Goal: Communication & Community: Answer question/provide support

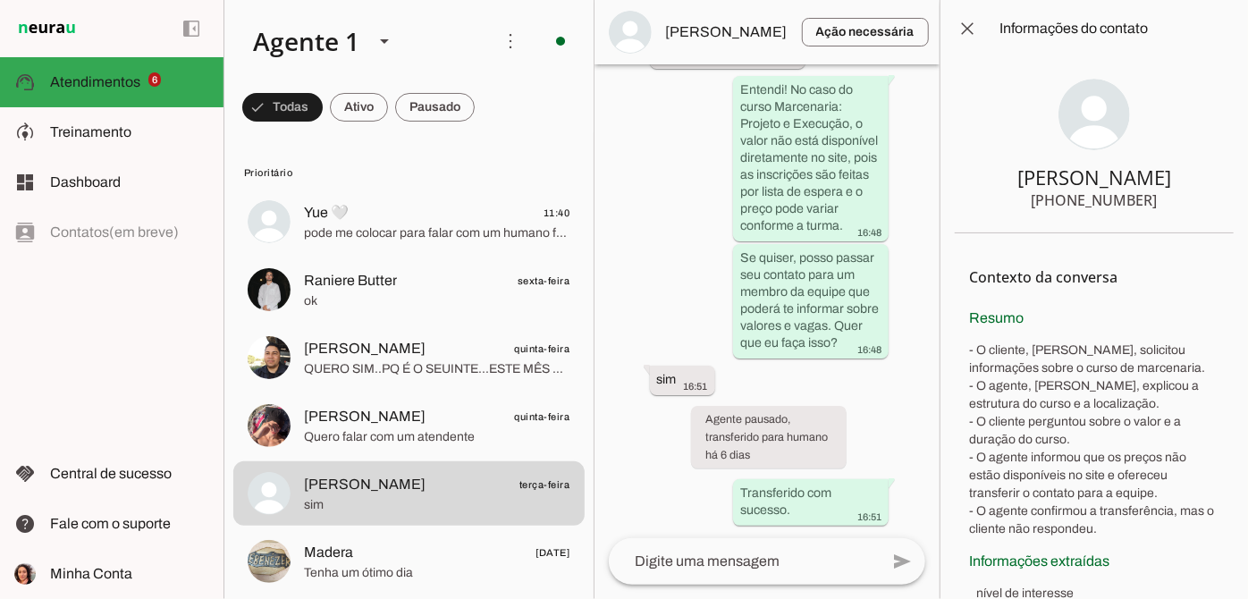
scroll to position [1738, 0]
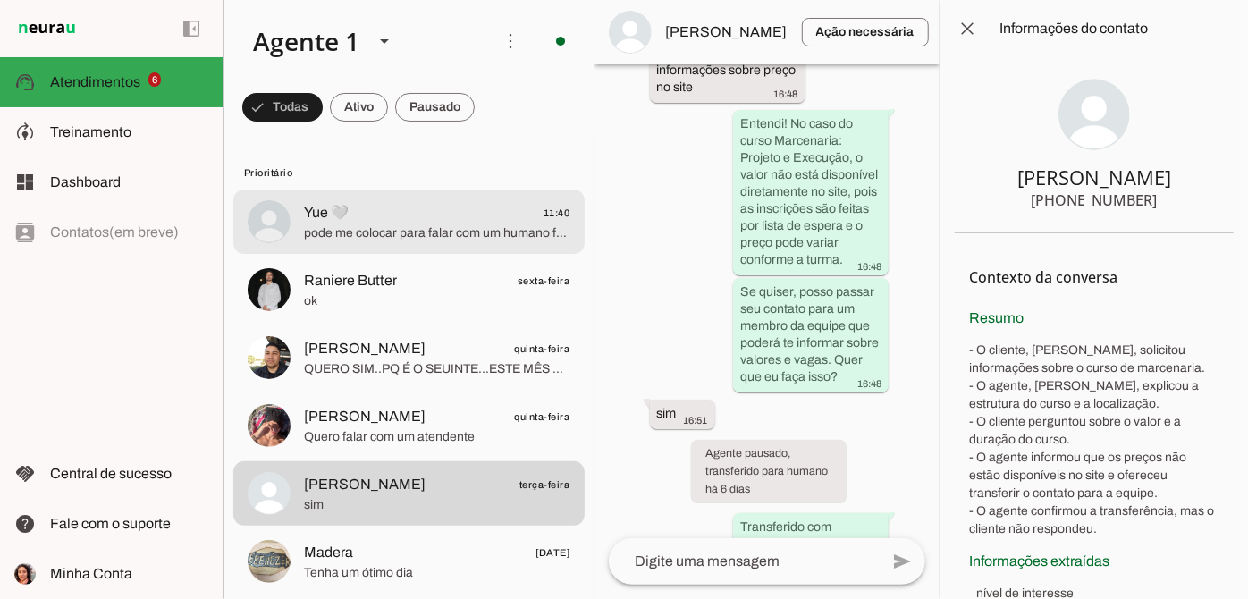
click at [484, 217] on span "Yue 🤍 11:40" at bounding box center [437, 213] width 266 height 22
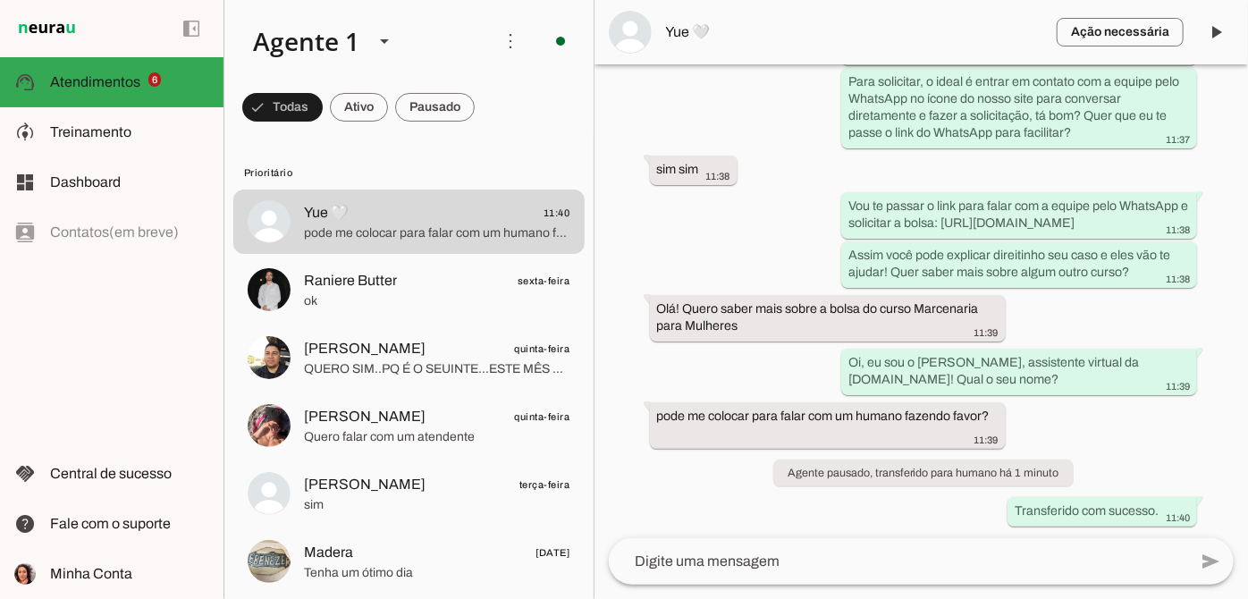
scroll to position [1270, 0]
click at [758, 554] on textarea at bounding box center [898, 561] width 579 height 21
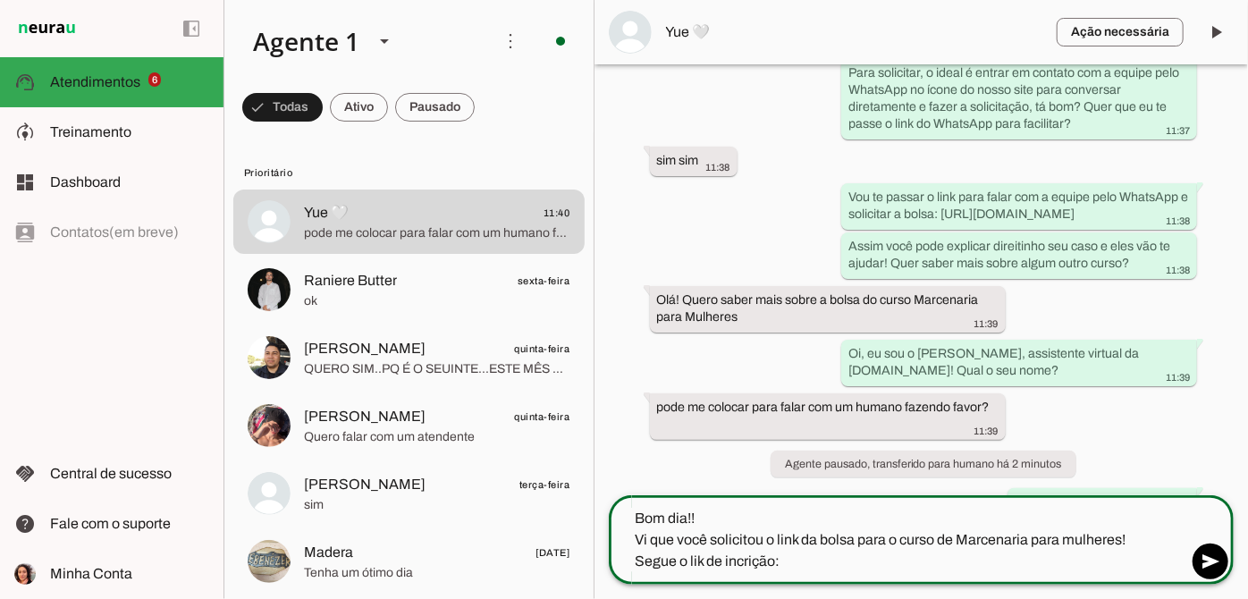
click at [735, 561] on textarea "Bom dia!! Vi que você solicitou o link da bolsa para o curso de Marcenaria para…" at bounding box center [898, 540] width 579 height 64
click at [839, 571] on textarea "Bom dia!! Vi que você solicitou o link da bolsa para o curso de Marcenaria para…" at bounding box center [898, 540] width 579 height 64
type textarea "Bom dia!! Vi que você solicitou o link da bolsa para o curso de Marcenaria para…"
type md-outlined-text-field "Bom dia!! Vi que você solicitou o link da bolsa para o curso de Marcenaria para…"
paste textarea "[URL][DOMAIN_NAME]"
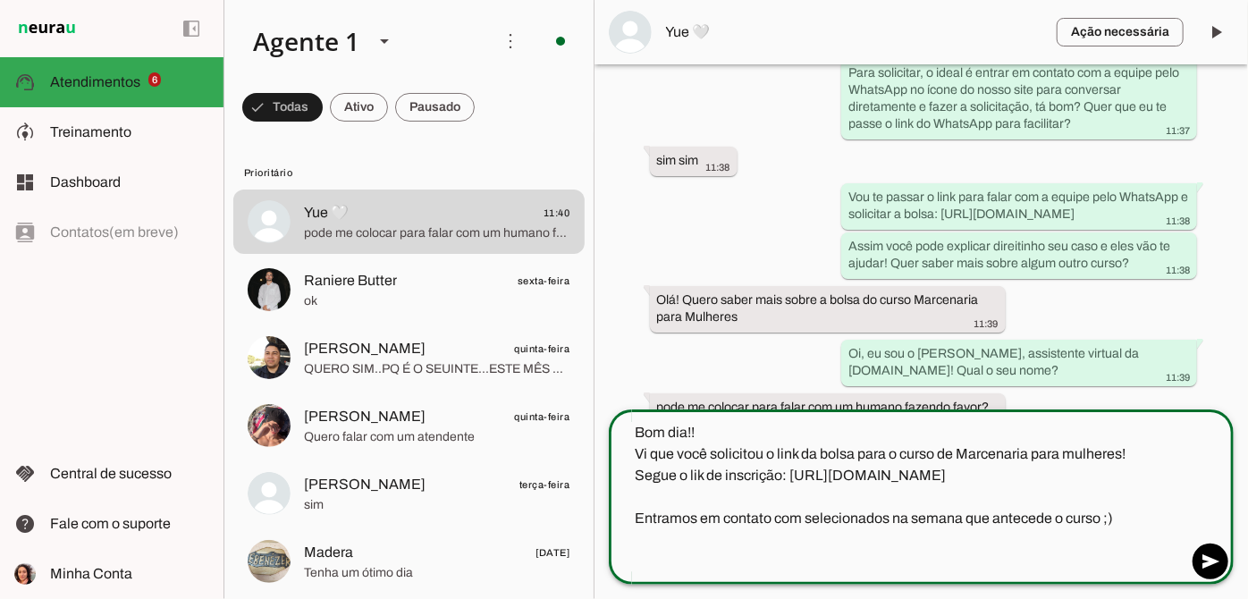
drag, startPoint x: 890, startPoint y: 559, endPoint x: 775, endPoint y: 561, distance: 114.5
click at [775, 561] on textarea "Bom dia!! Vi que você solicitou o link da bolsa para o curso de Marcenaria para…" at bounding box center [898, 497] width 579 height 150
click at [979, 556] on textarea "Bom dia!! Vi que você solicitou o link da bolsa para o curso de Marcenaria para…" at bounding box center [898, 497] width 579 height 150
type textarea "Bom dia!! Vi que você solicitou o link da bolsa para o curso de Marcenaria para…"
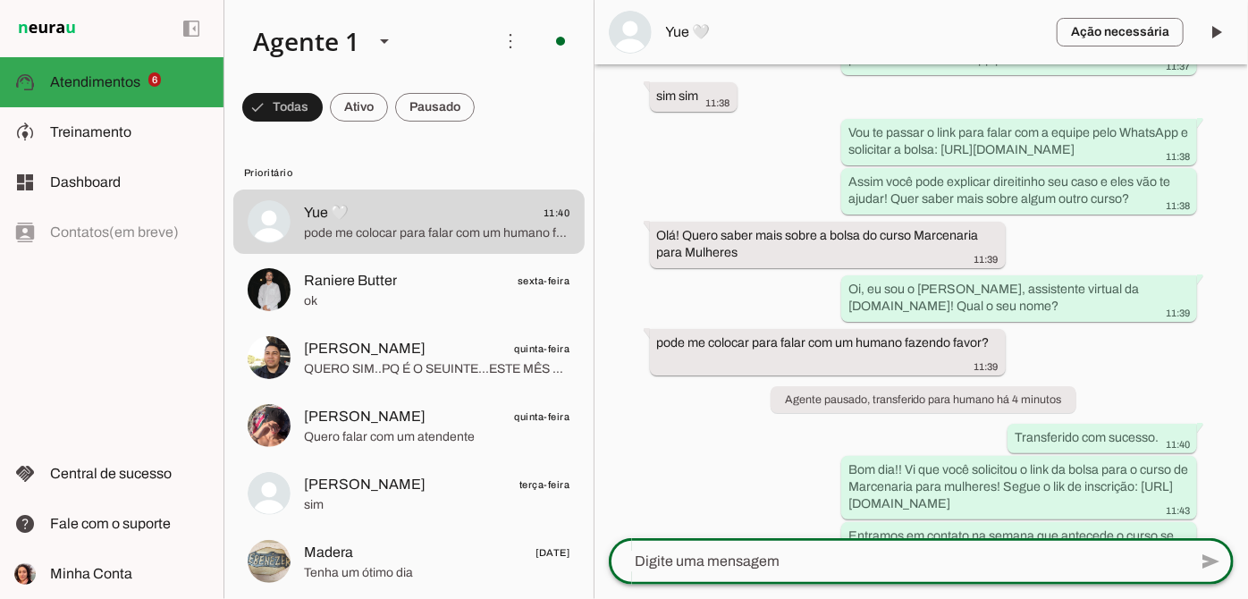
scroll to position [1402, 0]
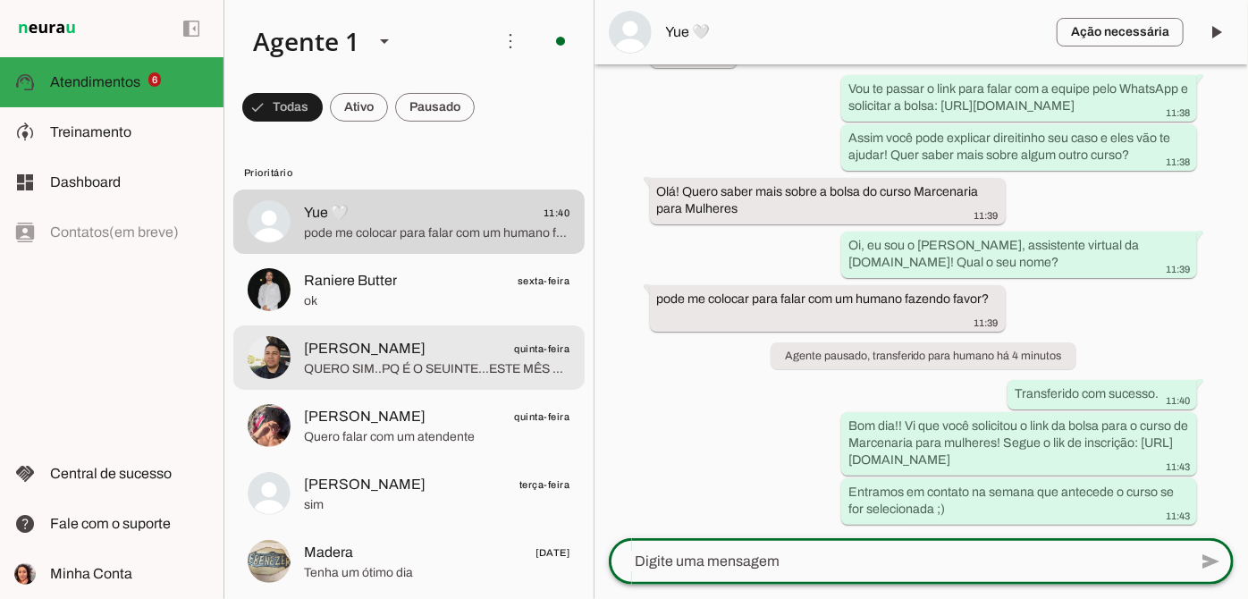
click at [385, 254] on md-item "[PERSON_NAME] quinta-feira QUERO SIM..PQ É O SEUINTE...ESTE MÊS ESTOU SEM LIMIT…" at bounding box center [408, 222] width 351 height 64
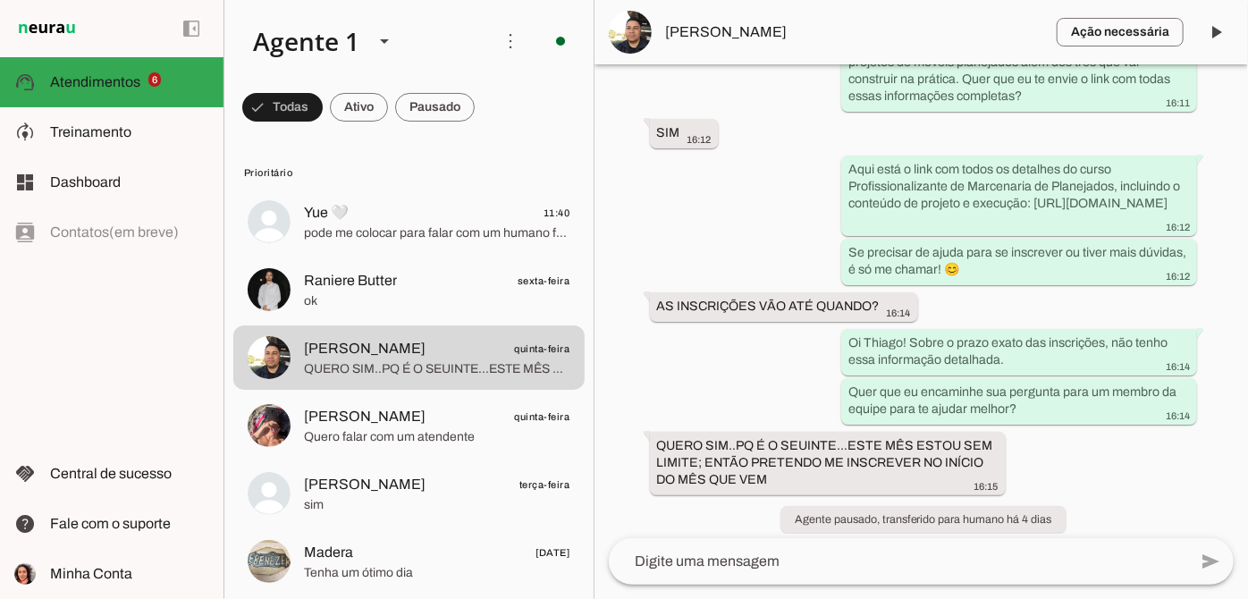
scroll to position [1337, 0]
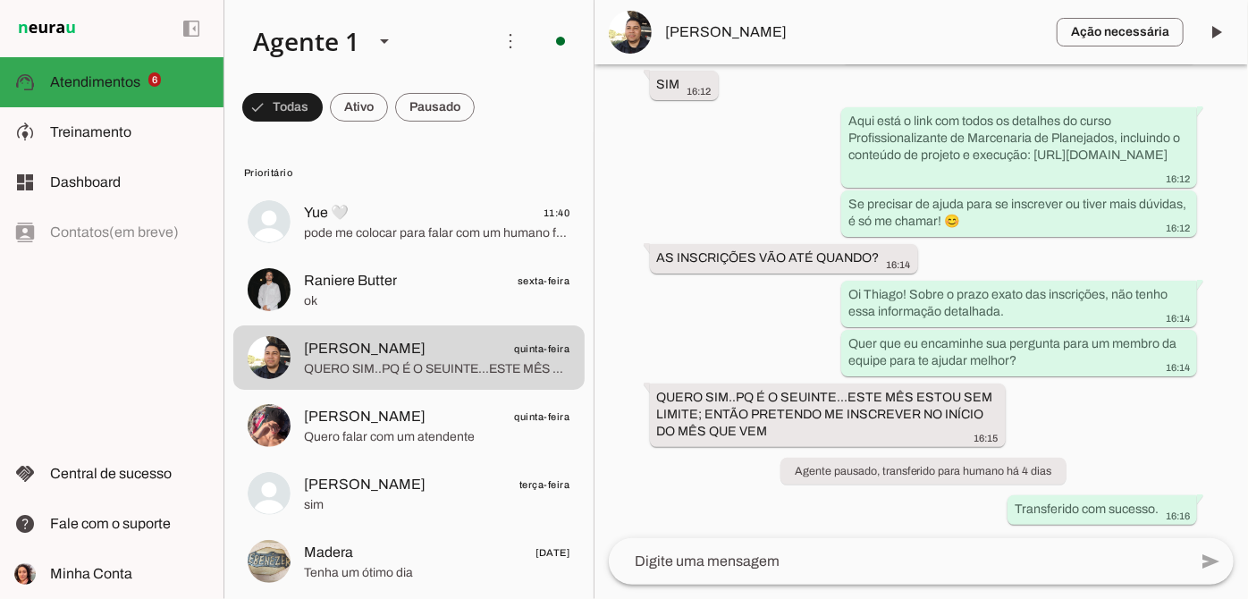
click at [837, 568] on textarea at bounding box center [898, 561] width 579 height 21
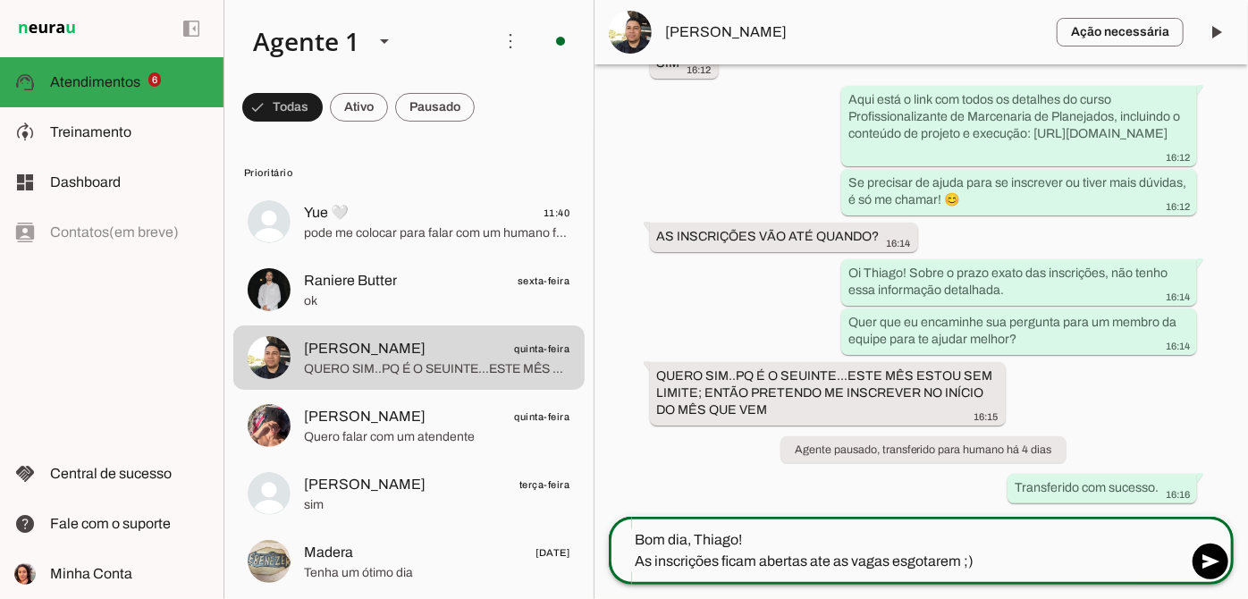
click at [821, 525] on div "Bom dia, Thiago! As inscrições ficam abertas ate as vagas esgotarem ;)" at bounding box center [898, 551] width 579 height 68
click at [802, 528] on div "Bom dia, Thiago! As inscrições ficam abertas ate as vagas esgotarem ;)" at bounding box center [898, 551] width 579 height 68
click at [749, 540] on textarea "Bom dia, Thiago! As inscrições ficam abertas ate as vagas esgotarem ;)" at bounding box center [898, 550] width 579 height 43
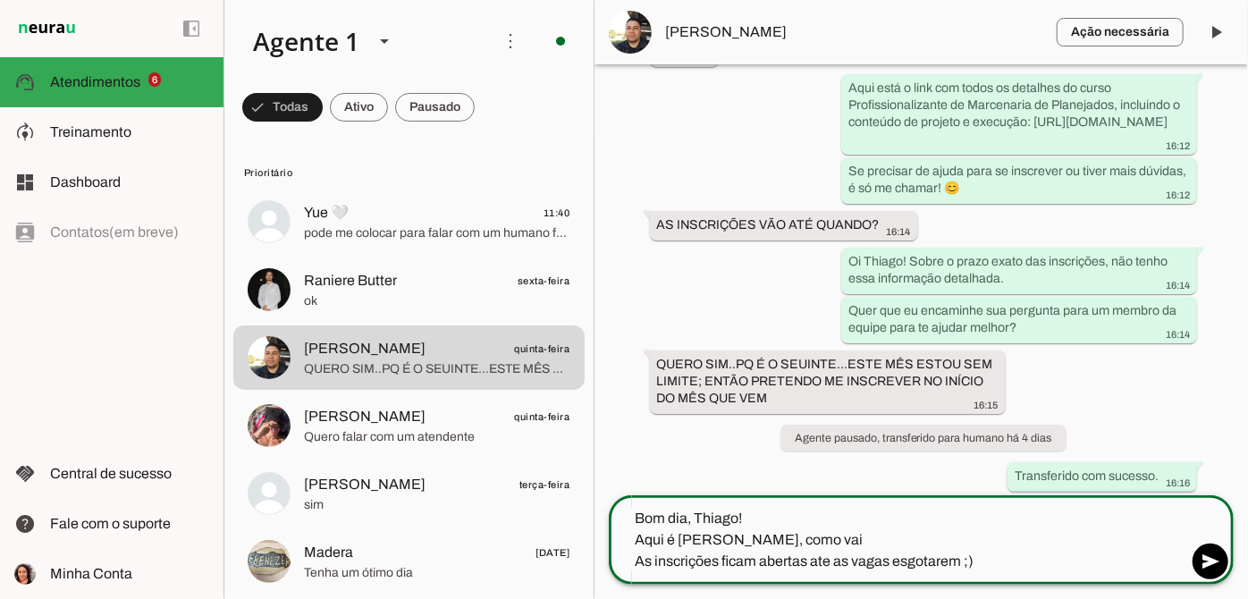
type textarea "Bom dia, Thiago! Aqui é [PERSON_NAME], como vai? As inscrições ficam abertas at…"
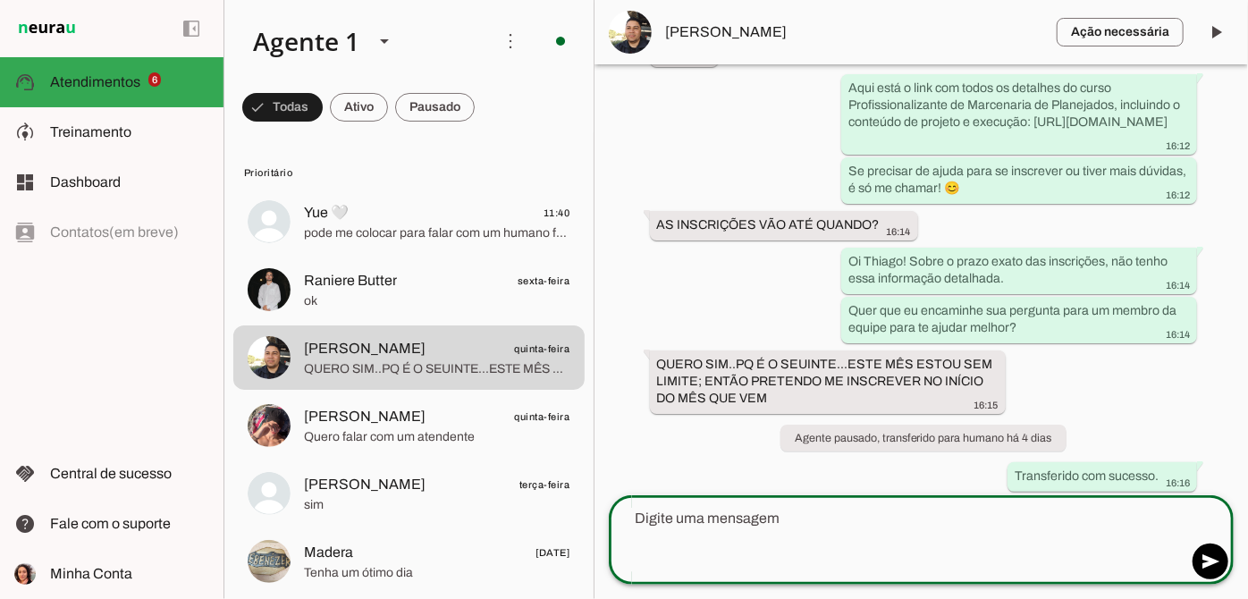
scroll to position [1432, 0]
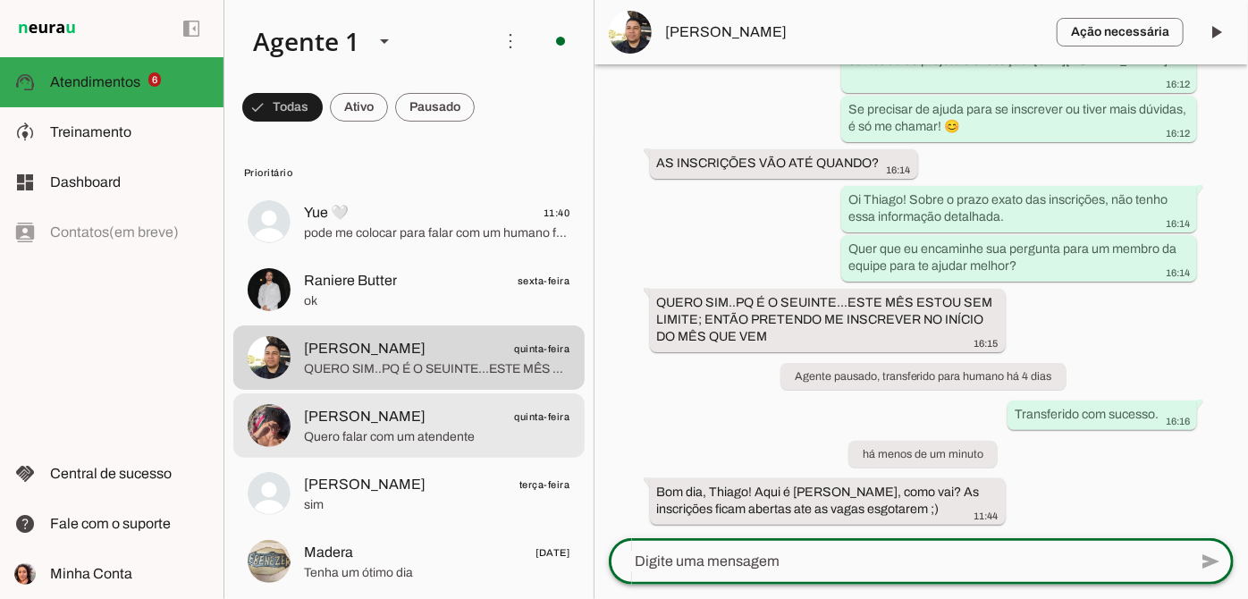
click at [458, 439] on span "Quero falar com um atendente" at bounding box center [437, 437] width 266 height 18
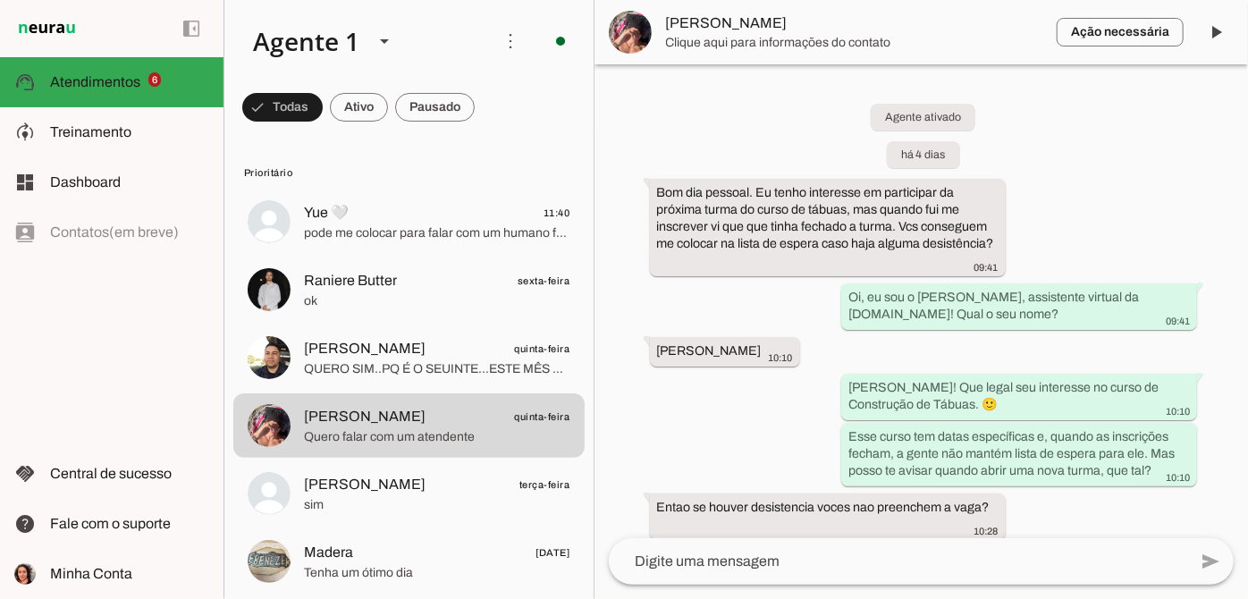
scroll to position [359, 0]
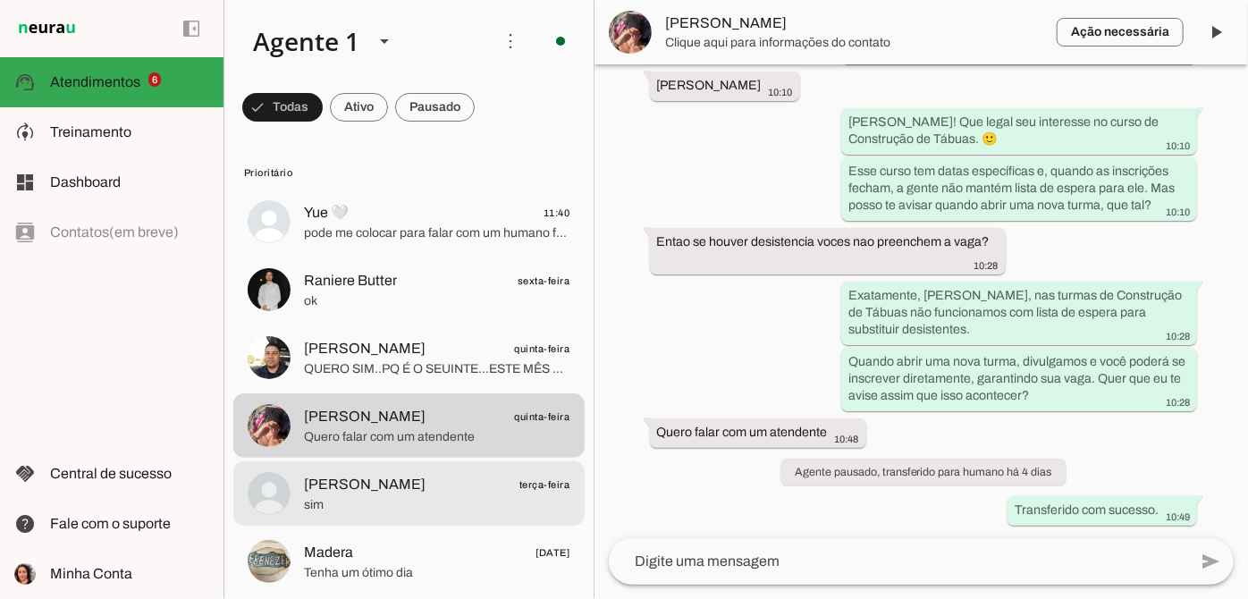
click at [474, 482] on span "[PERSON_NAME] terça-feira" at bounding box center [437, 485] width 266 height 22
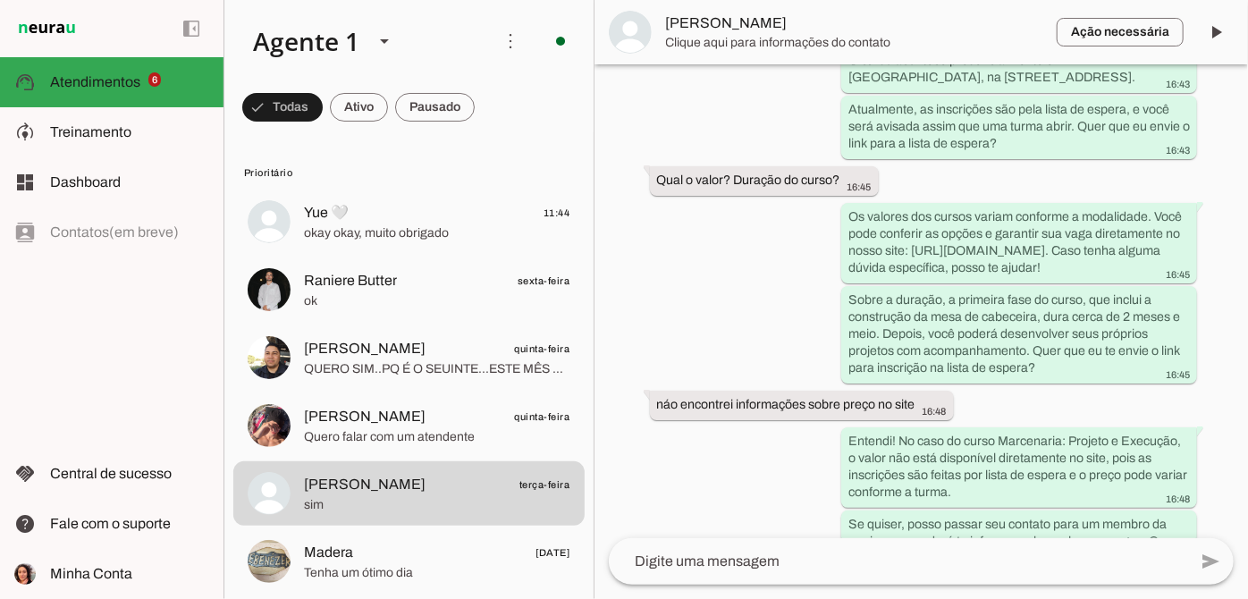
scroll to position [459, 0]
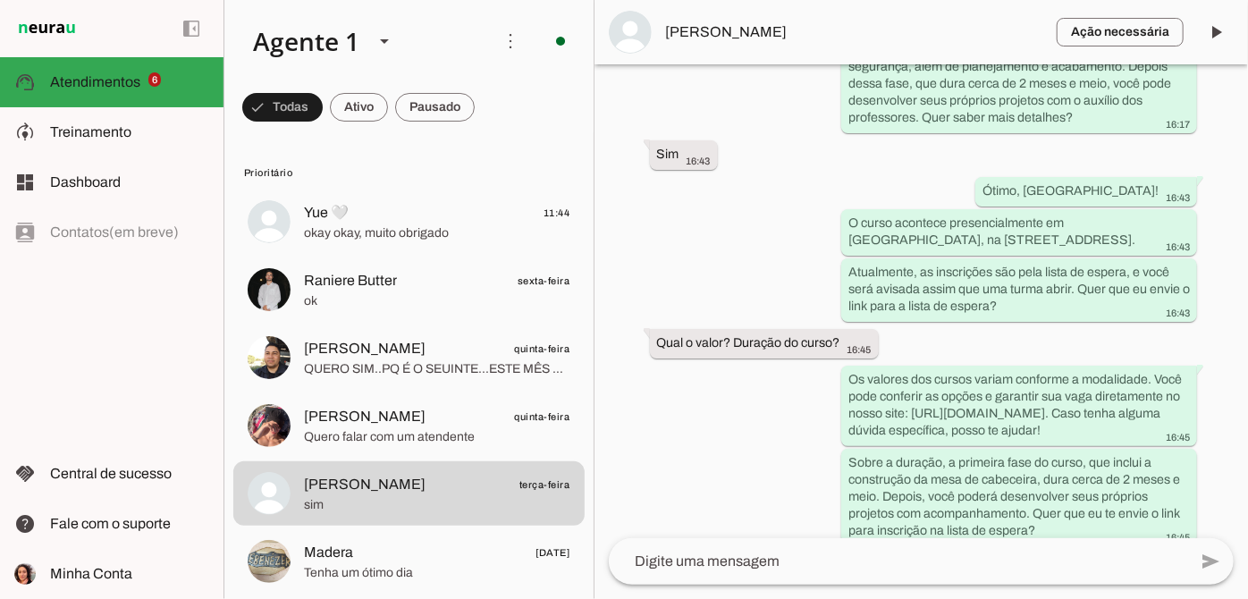
click at [739, 26] on span "[PERSON_NAME]" at bounding box center [854, 31] width 376 height 21
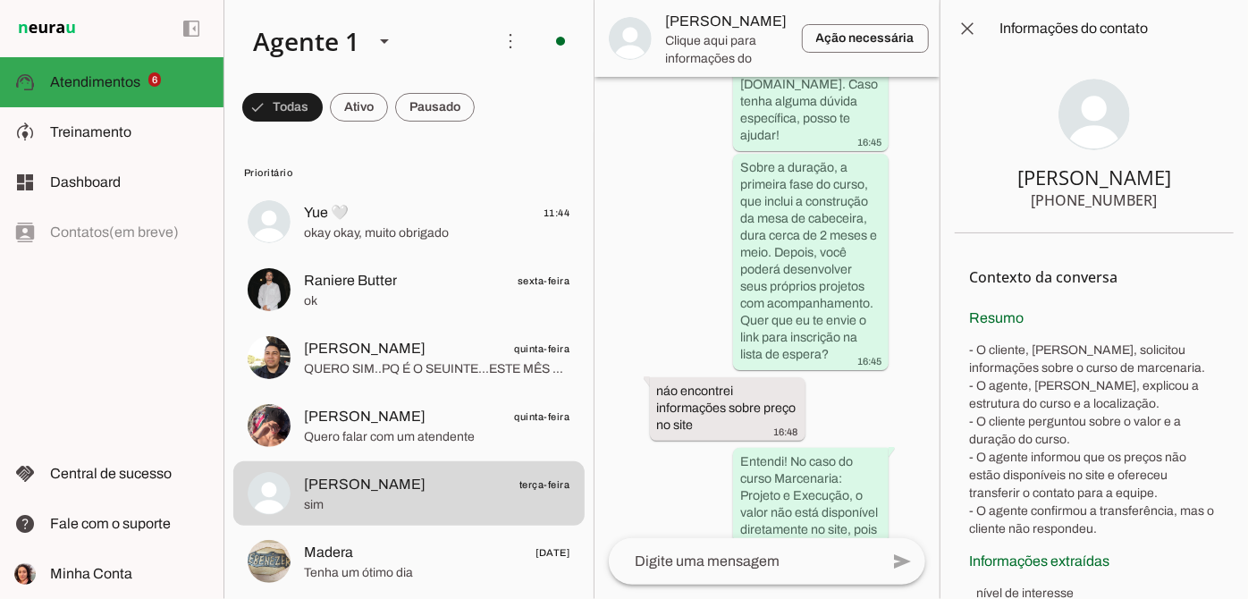
drag, startPoint x: 1166, startPoint y: 191, endPoint x: 1159, endPoint y: 206, distance: 16.0
click at [1159, 206] on section "[PERSON_NAME] [PHONE_NUMBER]" at bounding box center [1094, 145] width 279 height 176
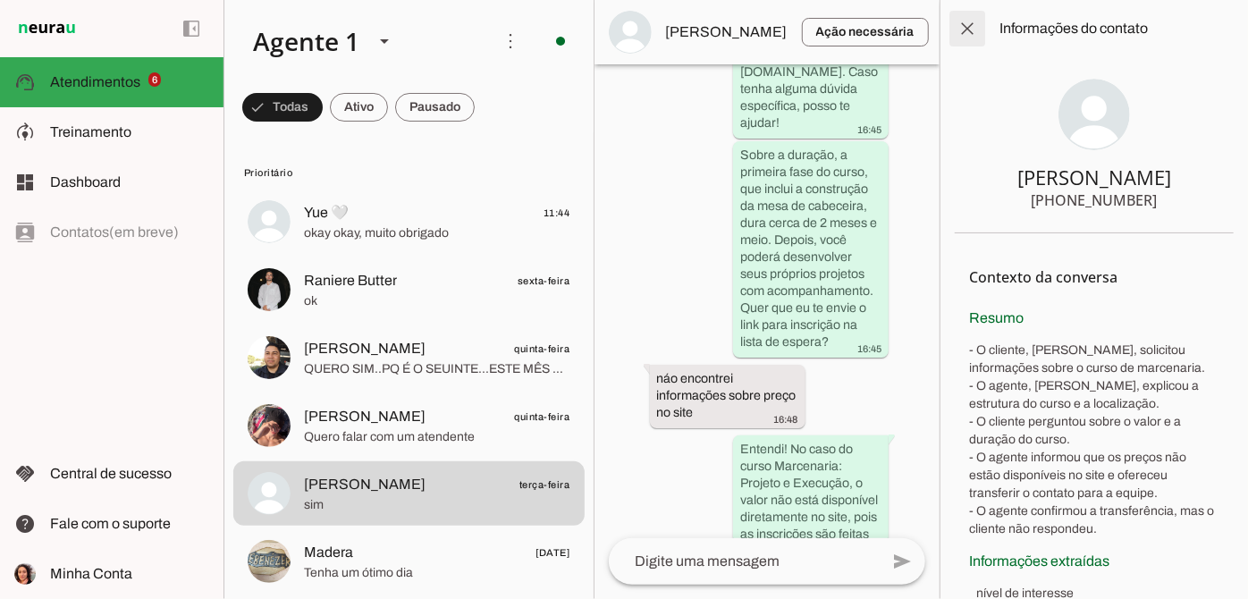
click at [956, 27] on span at bounding box center [967, 28] width 43 height 43
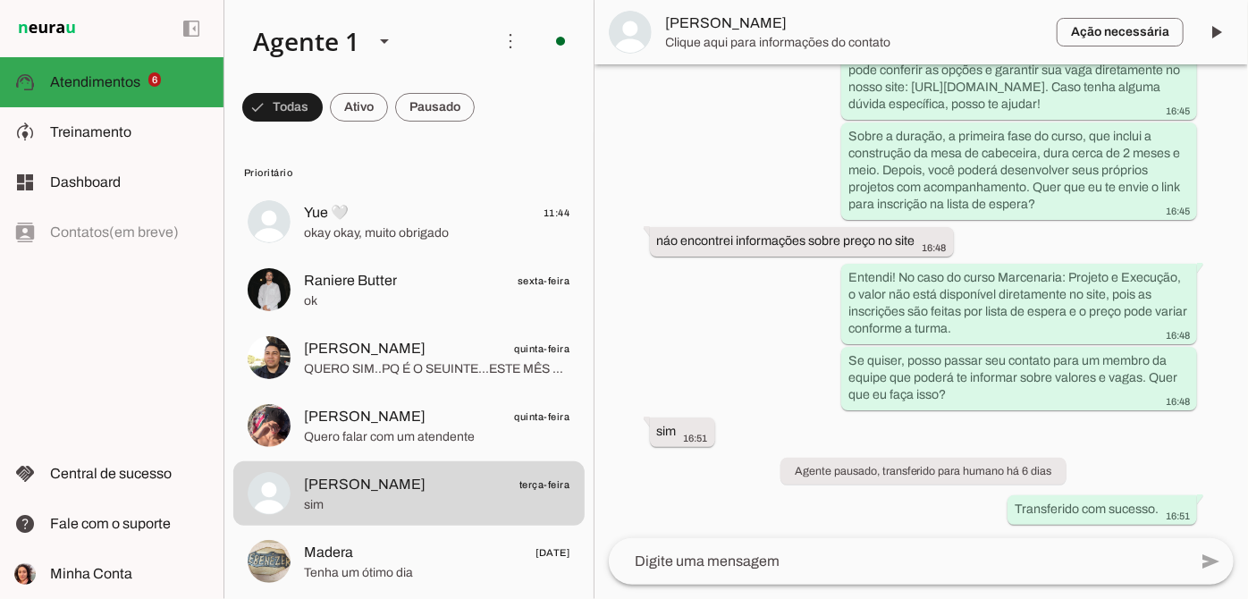
scroll to position [459, 0]
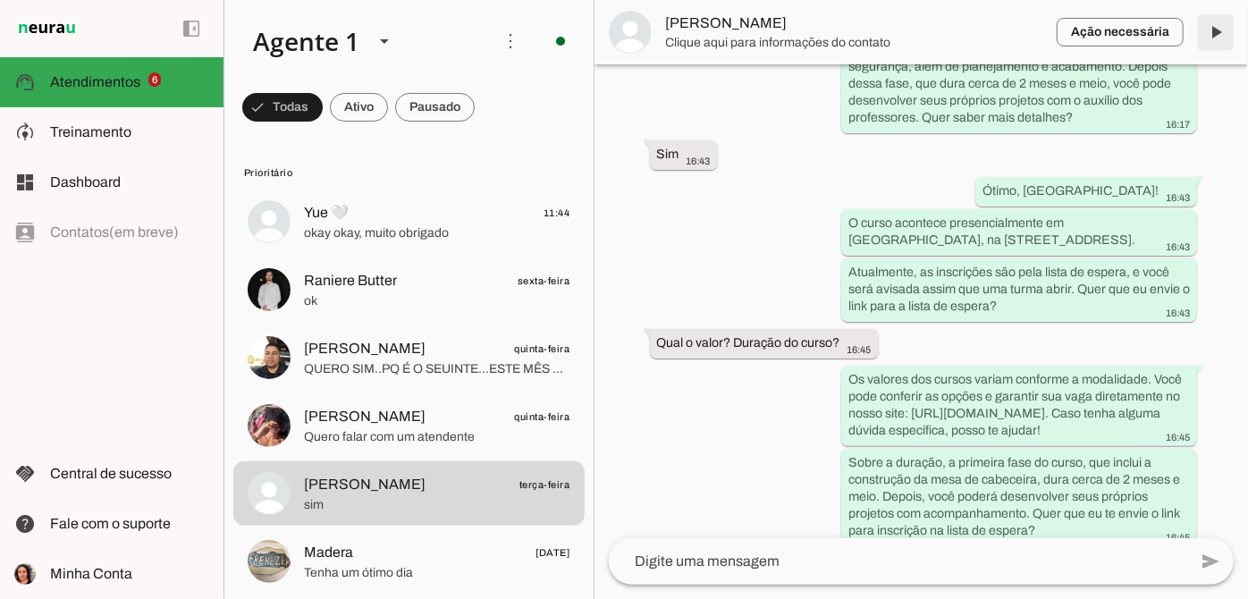
click at [1205, 34] on span at bounding box center [1216, 32] width 43 height 43
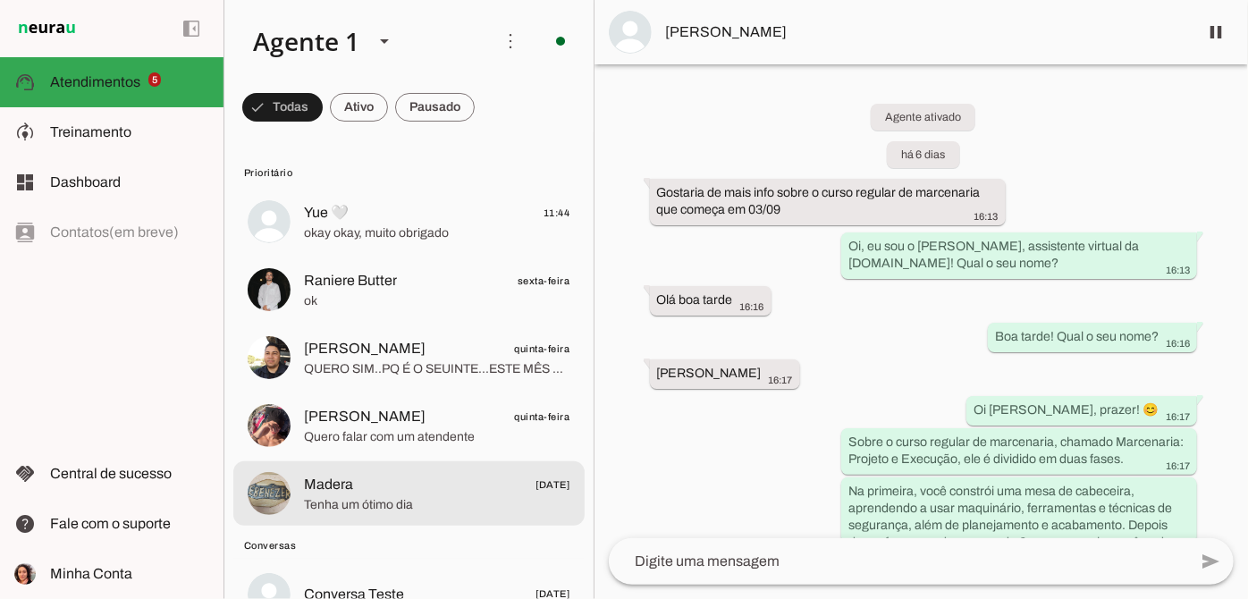
click at [436, 486] on span "Madera [DATE]" at bounding box center [437, 485] width 266 height 22
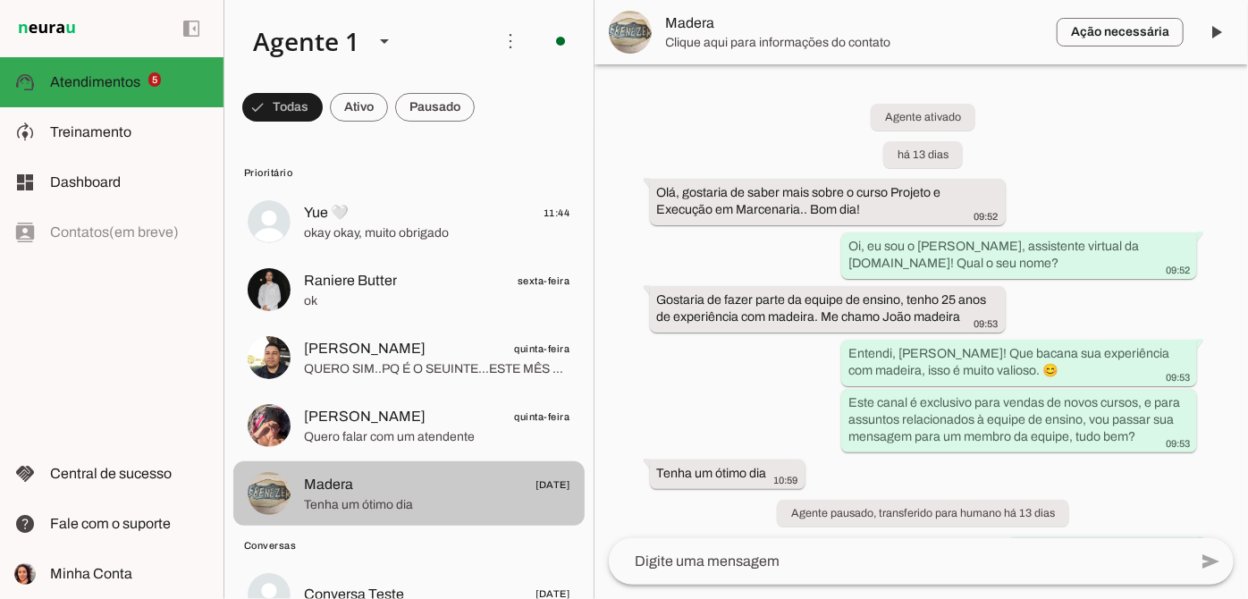
scroll to position [152, 0]
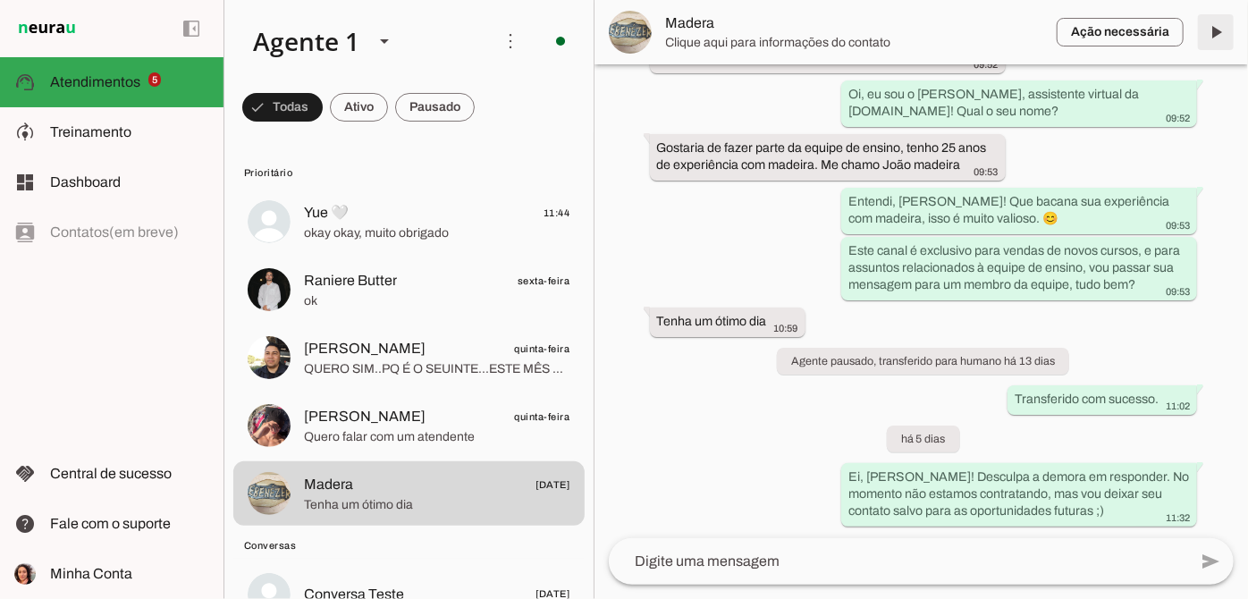
click at [1222, 38] on span at bounding box center [1216, 32] width 43 height 43
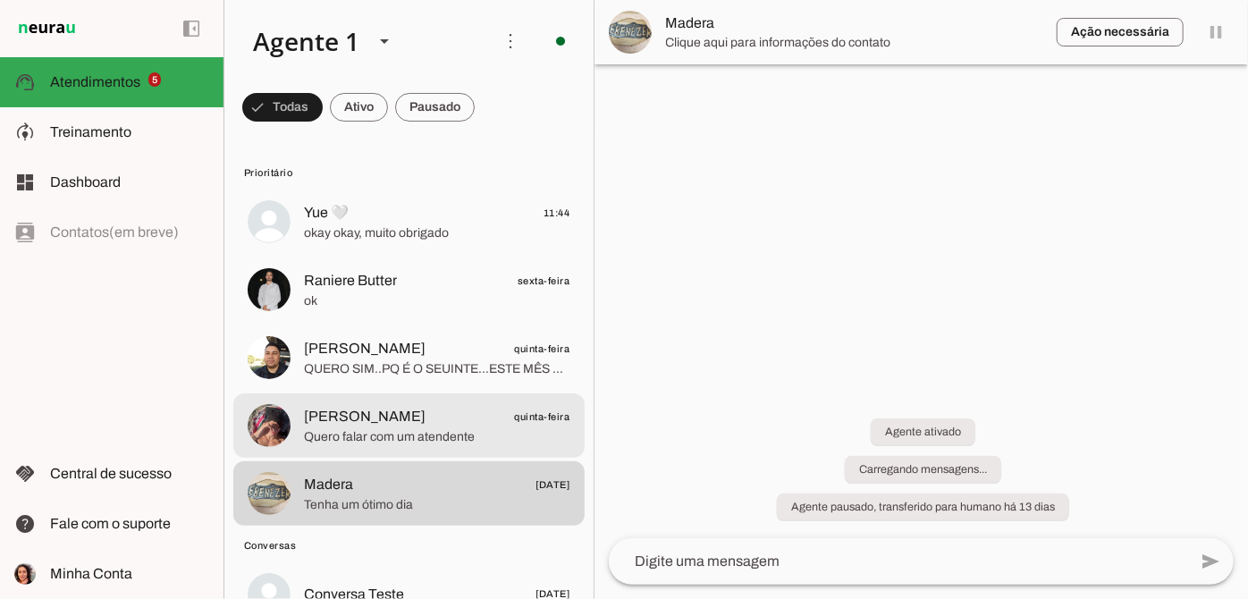
scroll to position [0, 0]
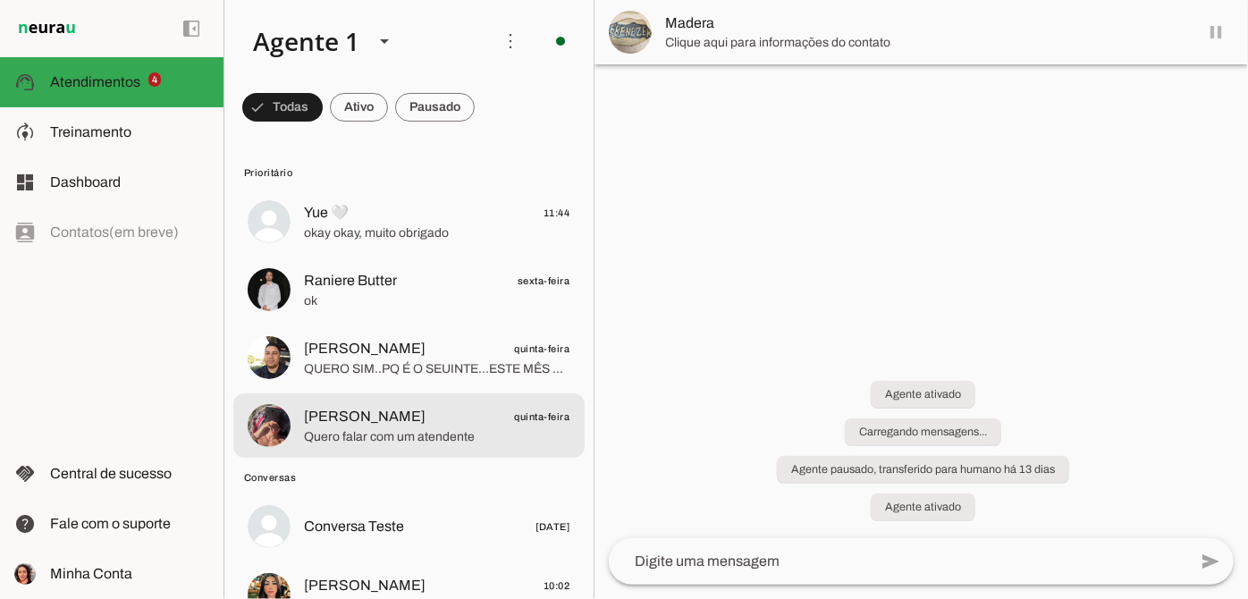
click at [461, 435] on span "Quero falar com um atendente" at bounding box center [437, 437] width 266 height 18
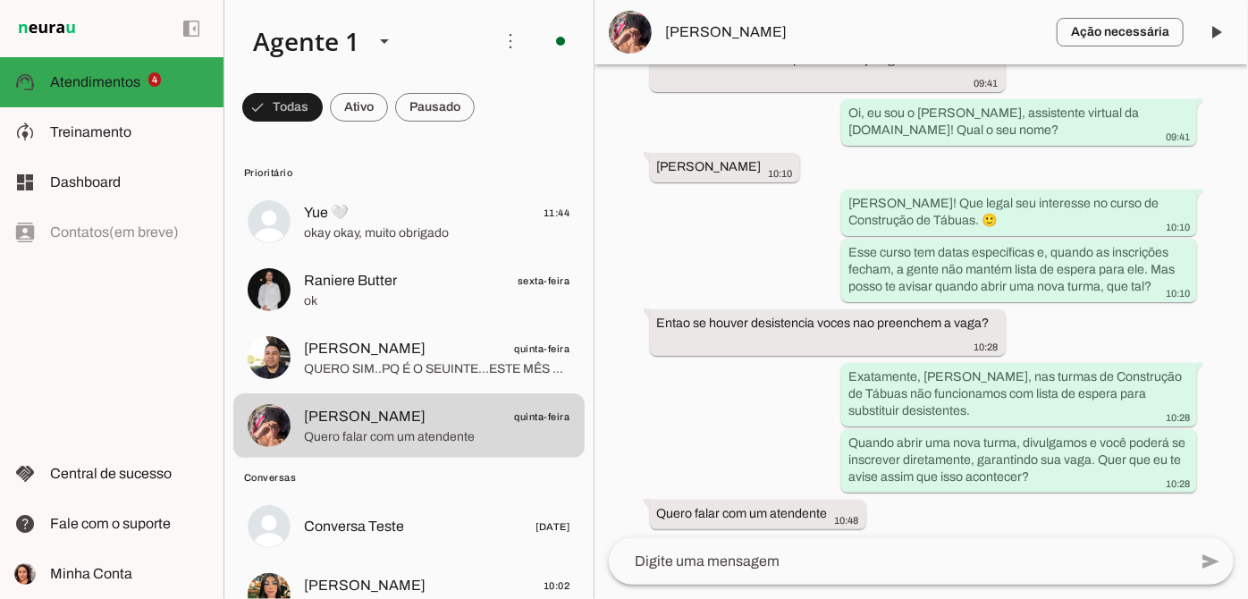
scroll to position [266, 0]
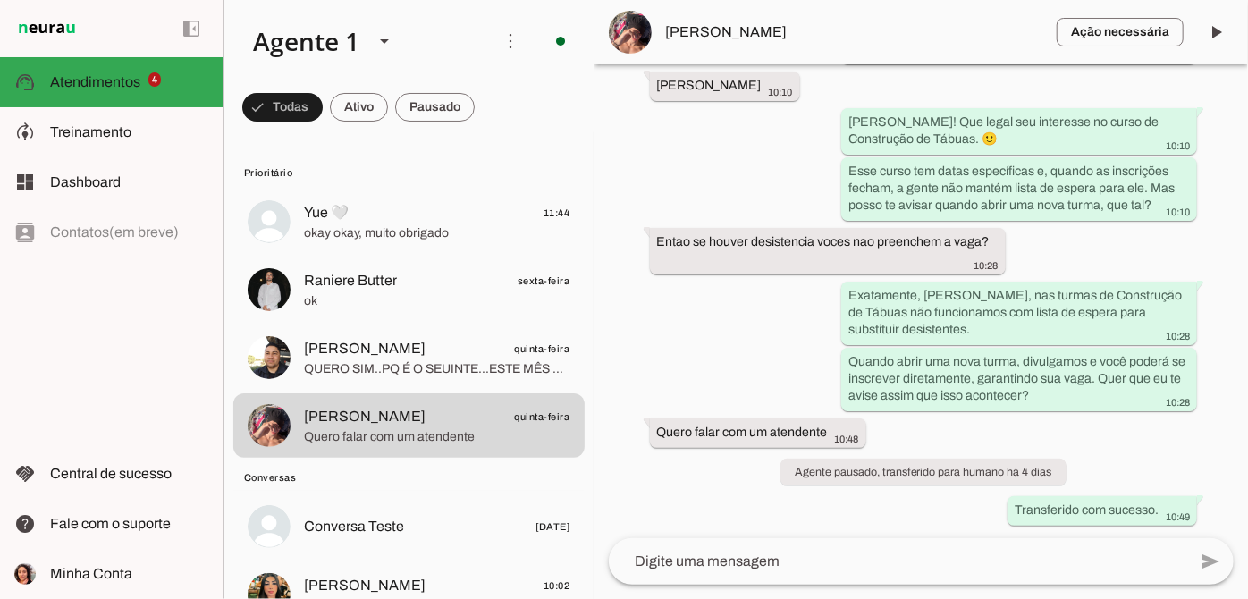
click at [856, 562] on textarea at bounding box center [898, 561] width 579 height 21
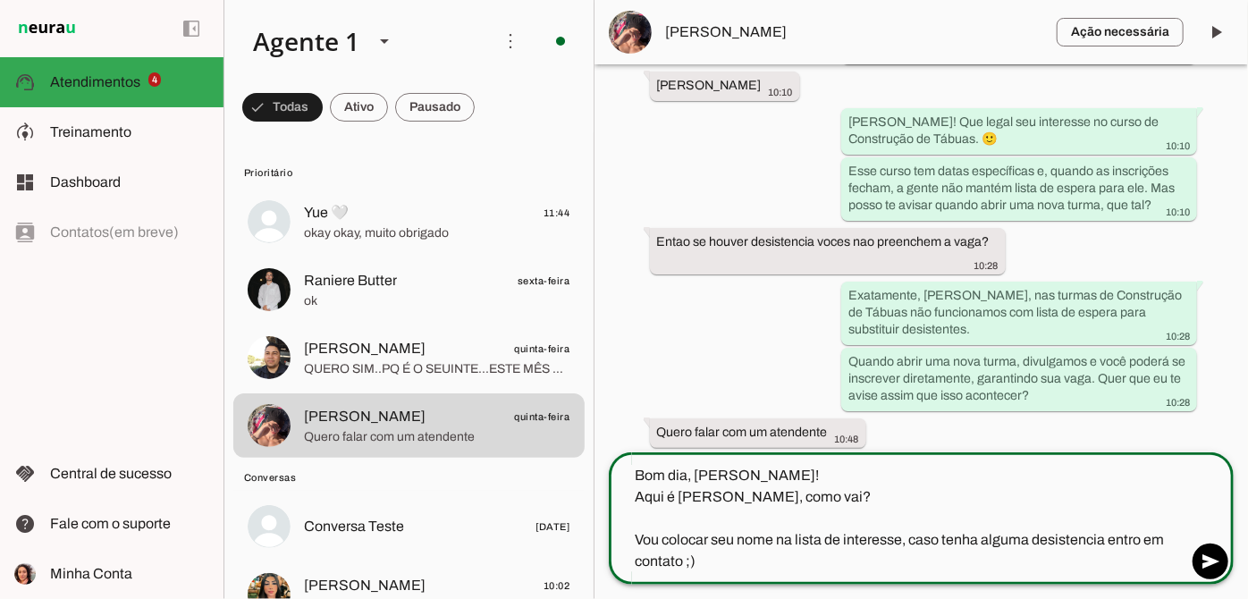
type textarea "Bom dia, [PERSON_NAME]! Aqui é [PERSON_NAME], como vai? Vou colocar seu nome na…"
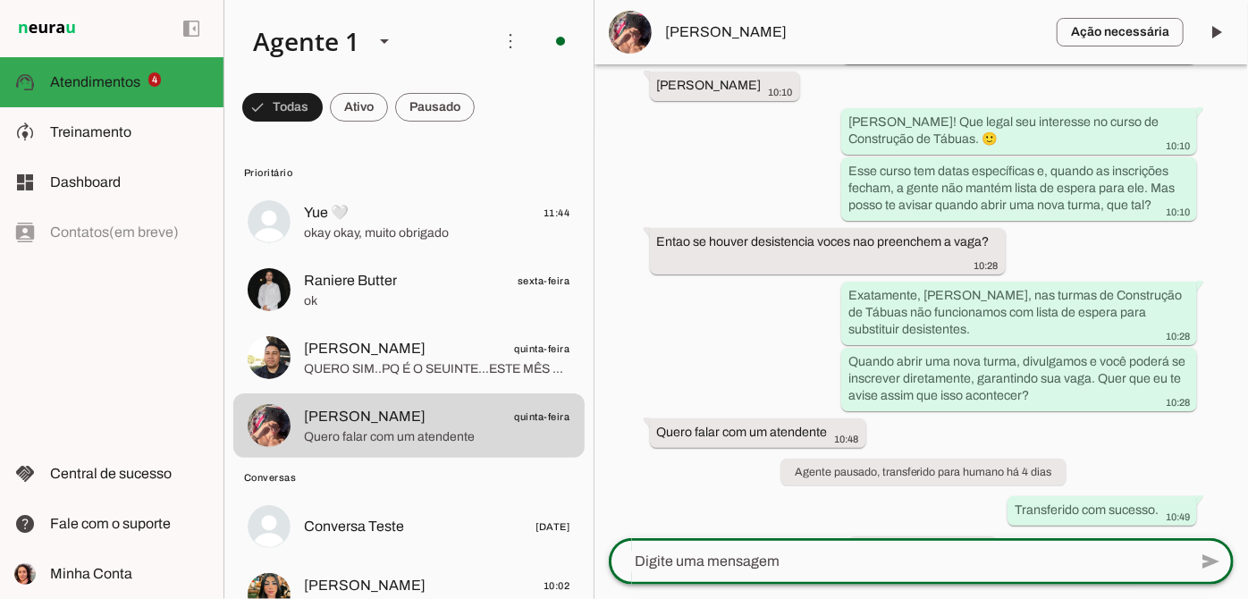
scroll to position [376, 0]
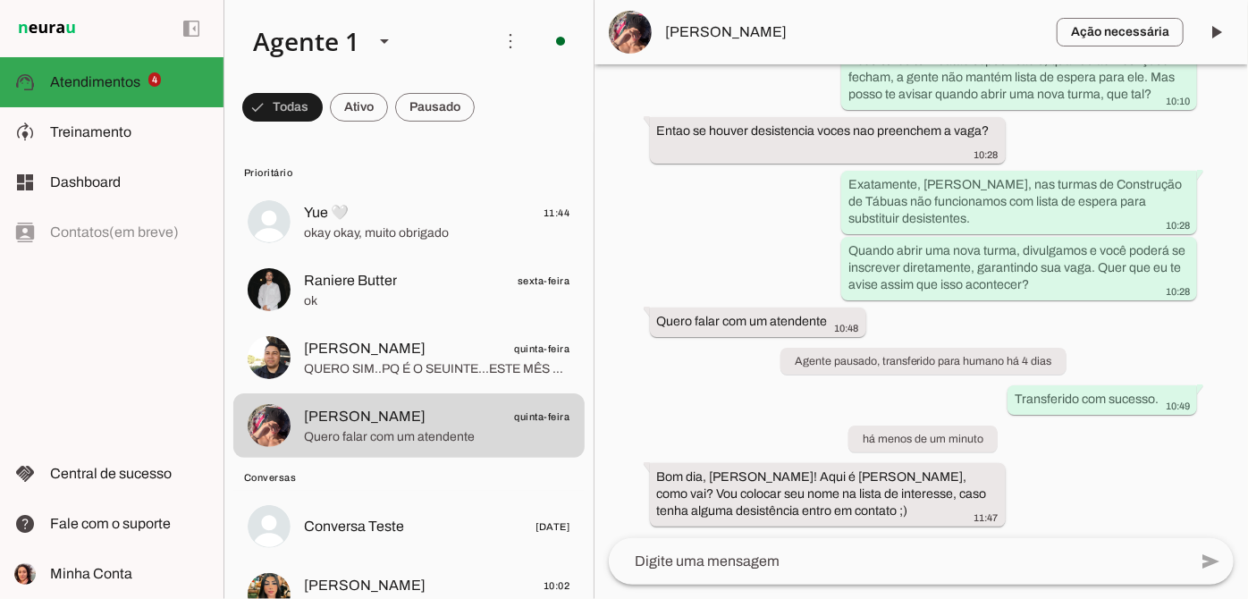
click at [681, 22] on span "[PERSON_NAME]" at bounding box center [854, 31] width 376 height 21
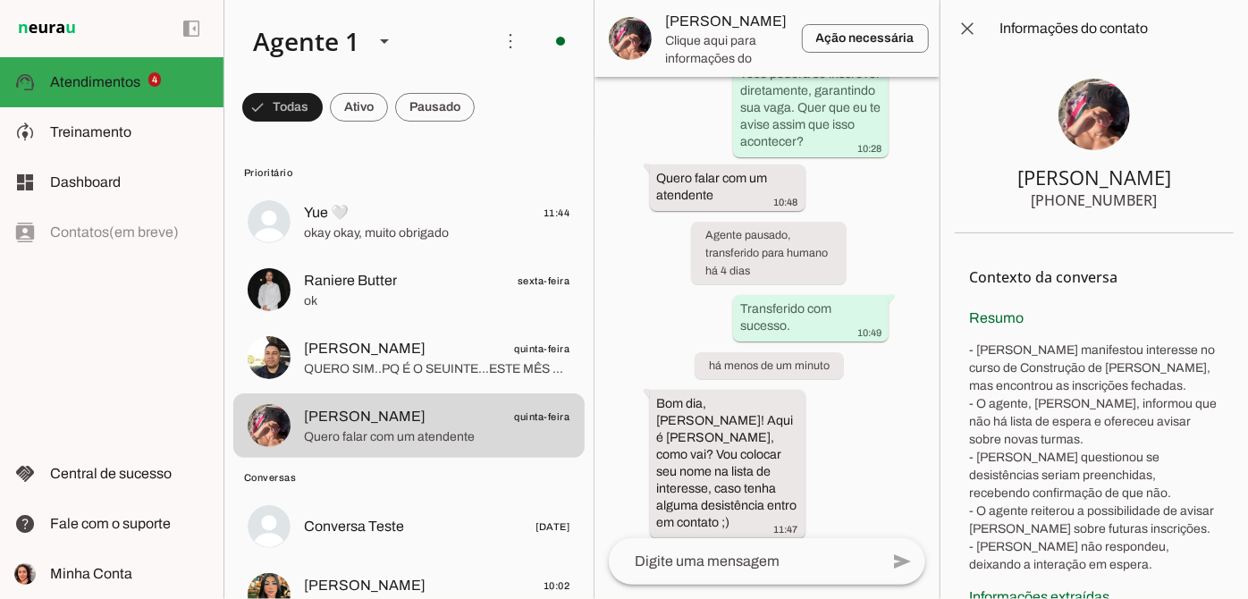
drag, startPoint x: 1143, startPoint y: 206, endPoint x: 1036, endPoint y: 208, distance: 107.3
click at [1036, 208] on div "[PHONE_NUMBER]" at bounding box center [1095, 200] width 126 height 21
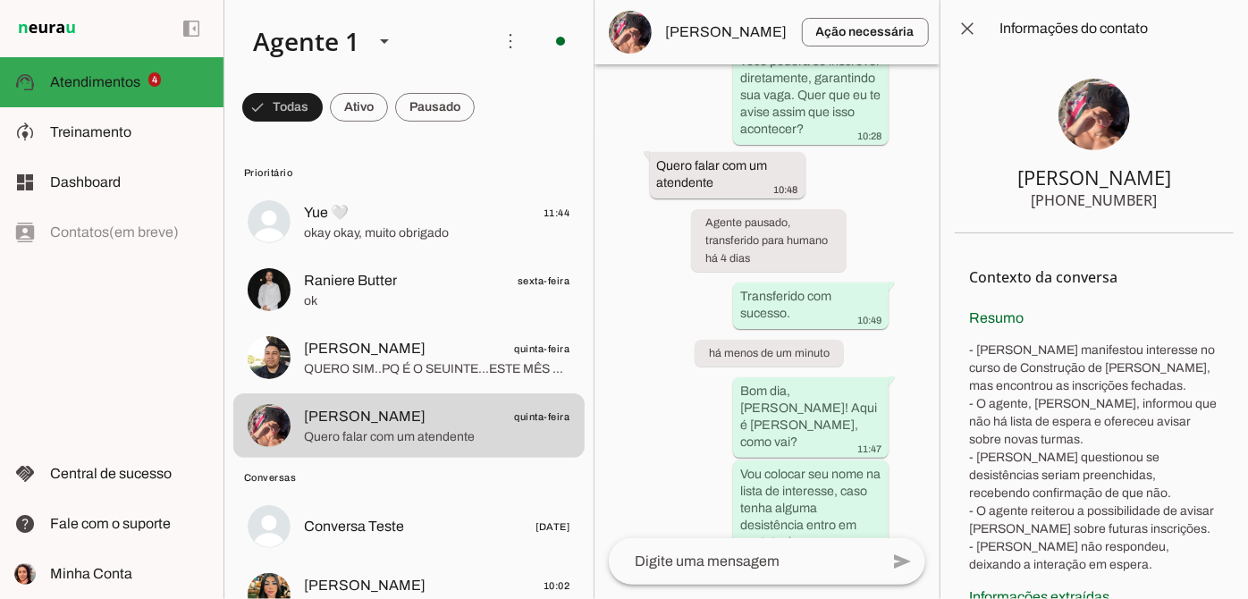
scroll to position [989, 0]
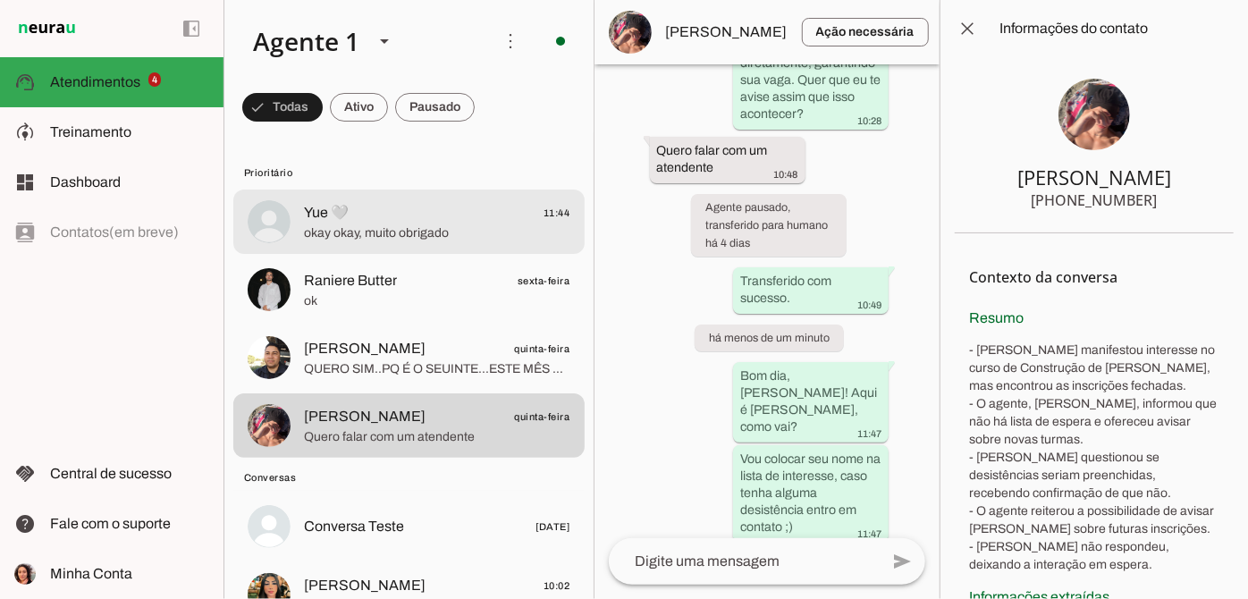
click at [413, 239] on span "okay okay, muito obrigado" at bounding box center [437, 233] width 266 height 18
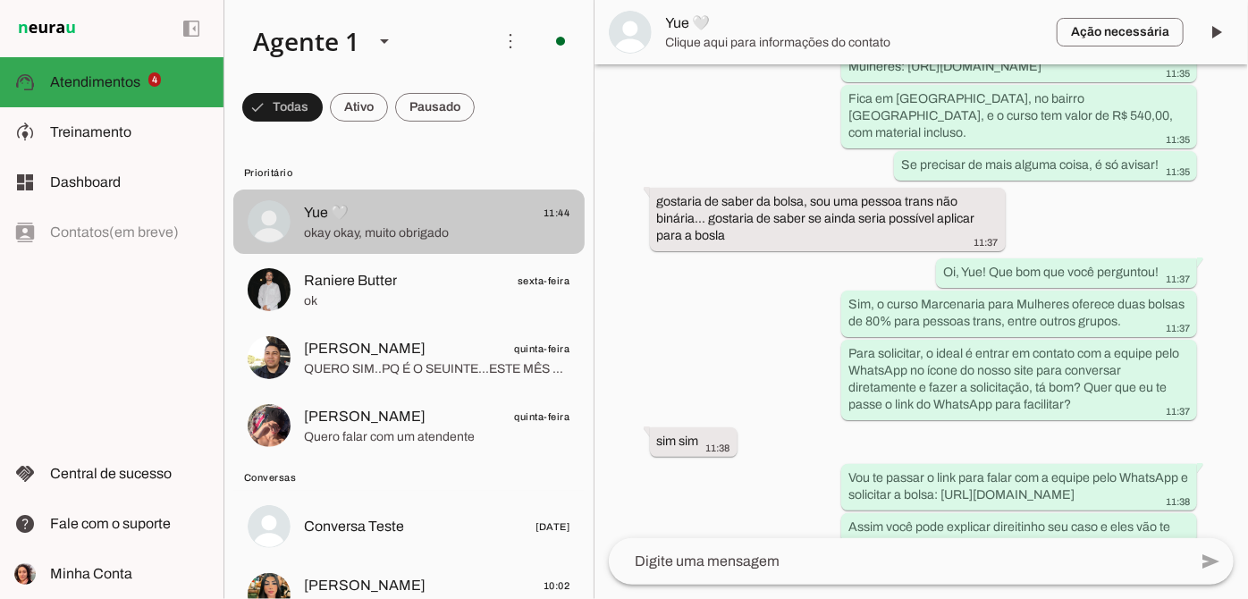
scroll to position [1439, 0]
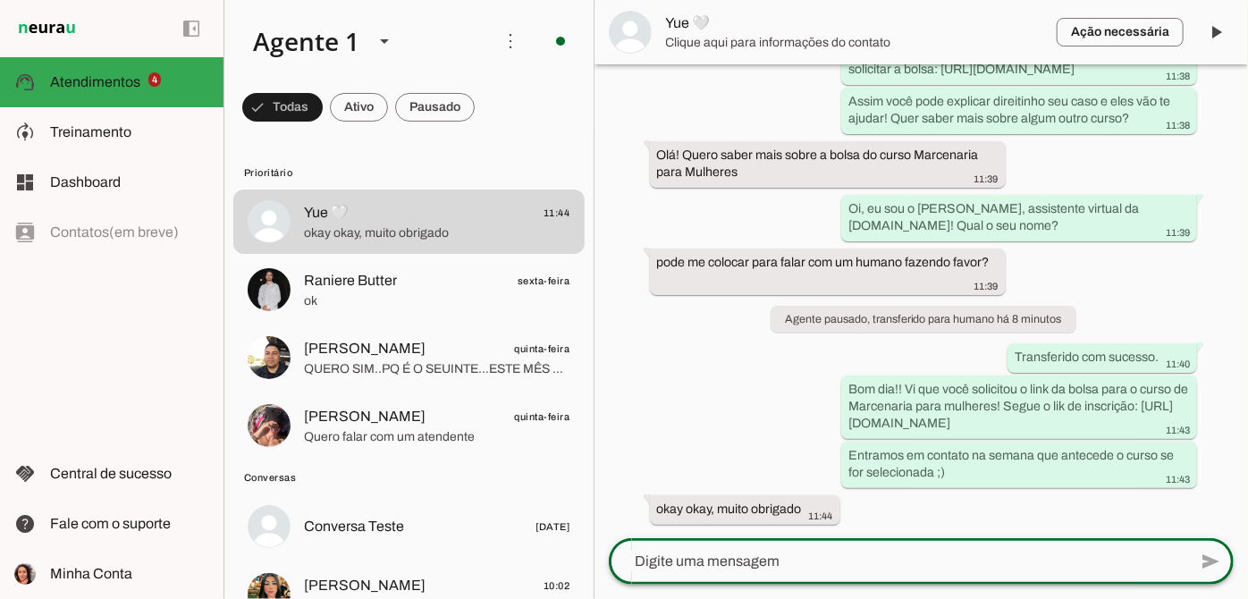
click at [767, 559] on textarea at bounding box center [898, 561] width 579 height 21
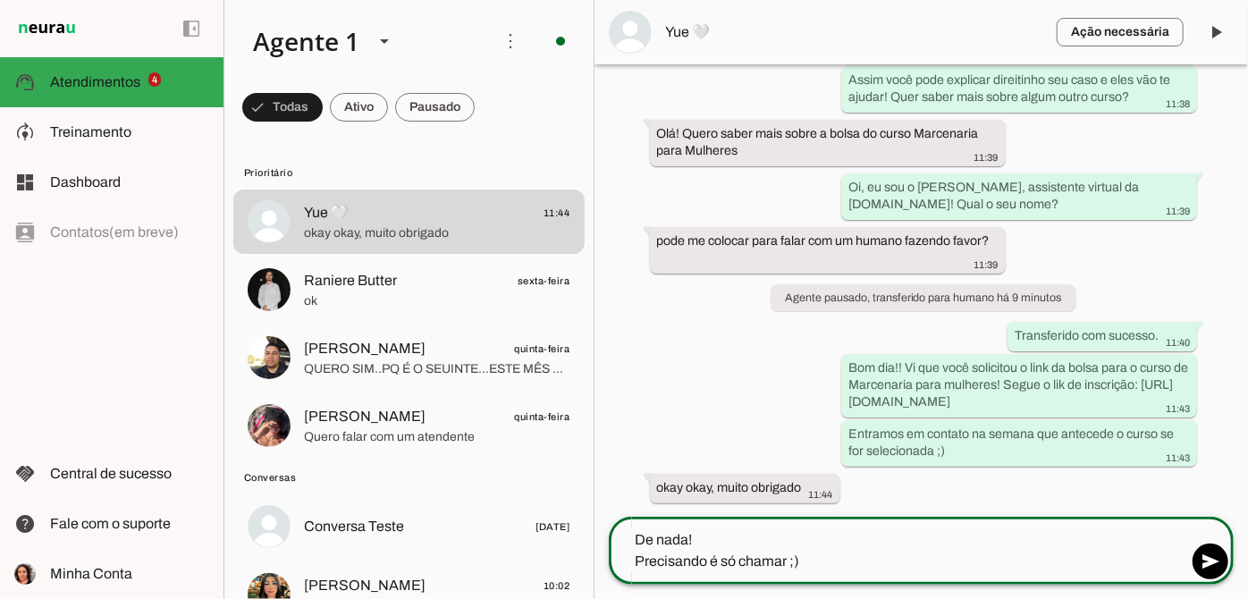
type textarea "De nada! Precisando é só chamar ;)"
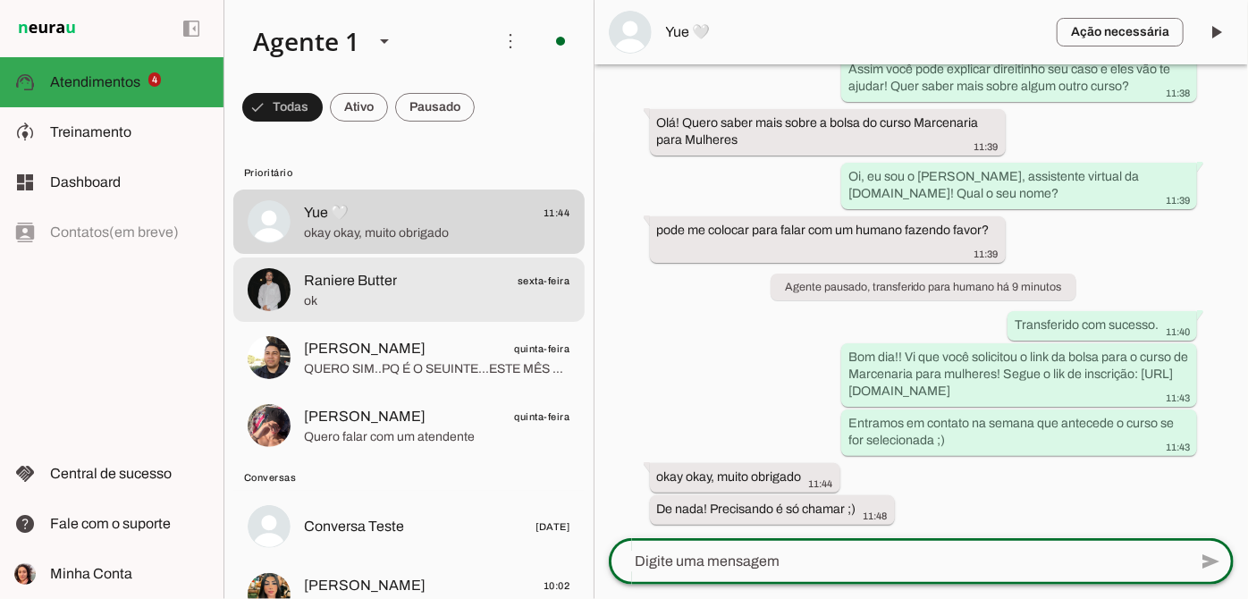
click at [503, 288] on span "Raniere Butter sexta-feira" at bounding box center [437, 281] width 266 height 22
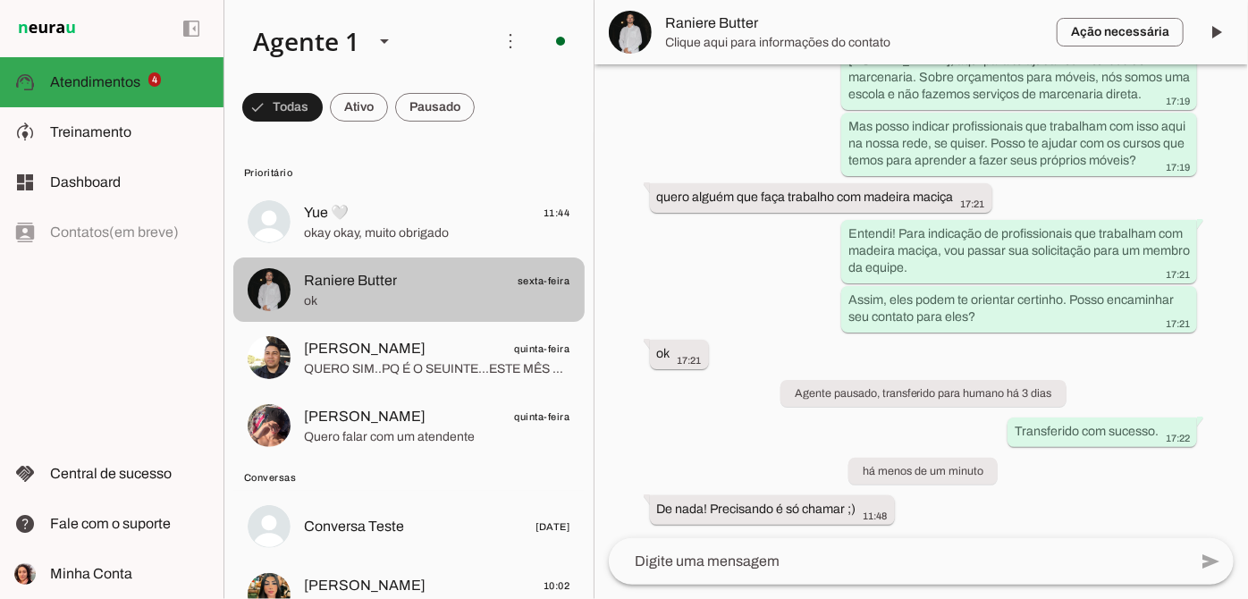
drag, startPoint x: 503, startPoint y: 233, endPoint x: 1189, endPoint y: 17, distance: 719.8
click at [501, 234] on span "okay okay, muito obrigado" at bounding box center [437, 233] width 266 height 18
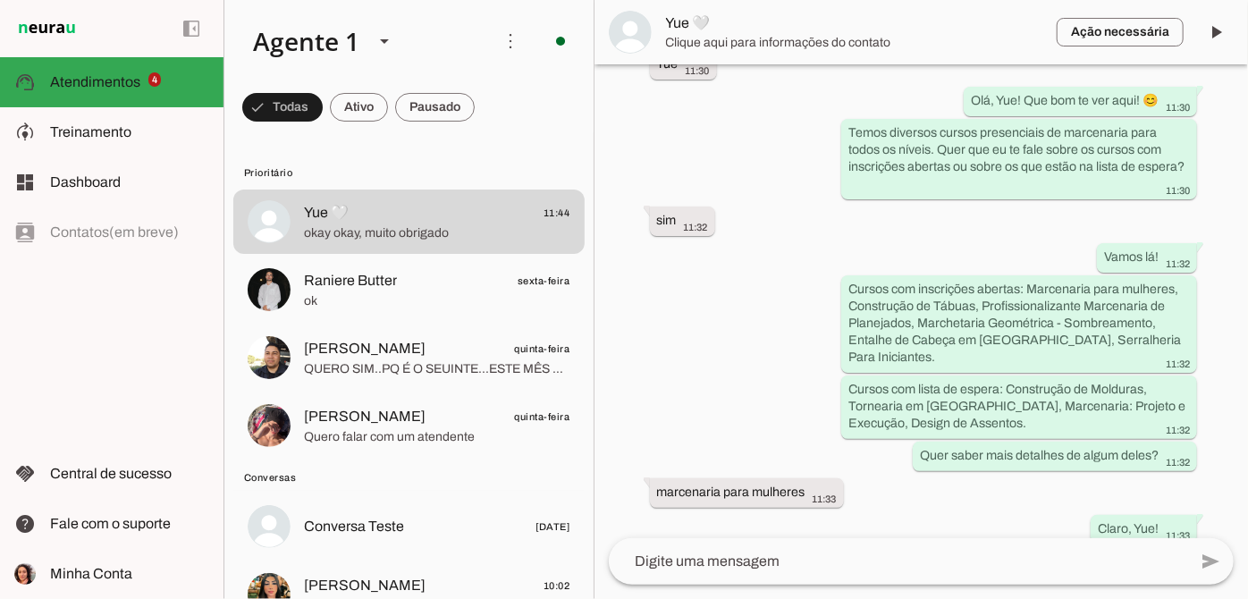
scroll to position [1471, 0]
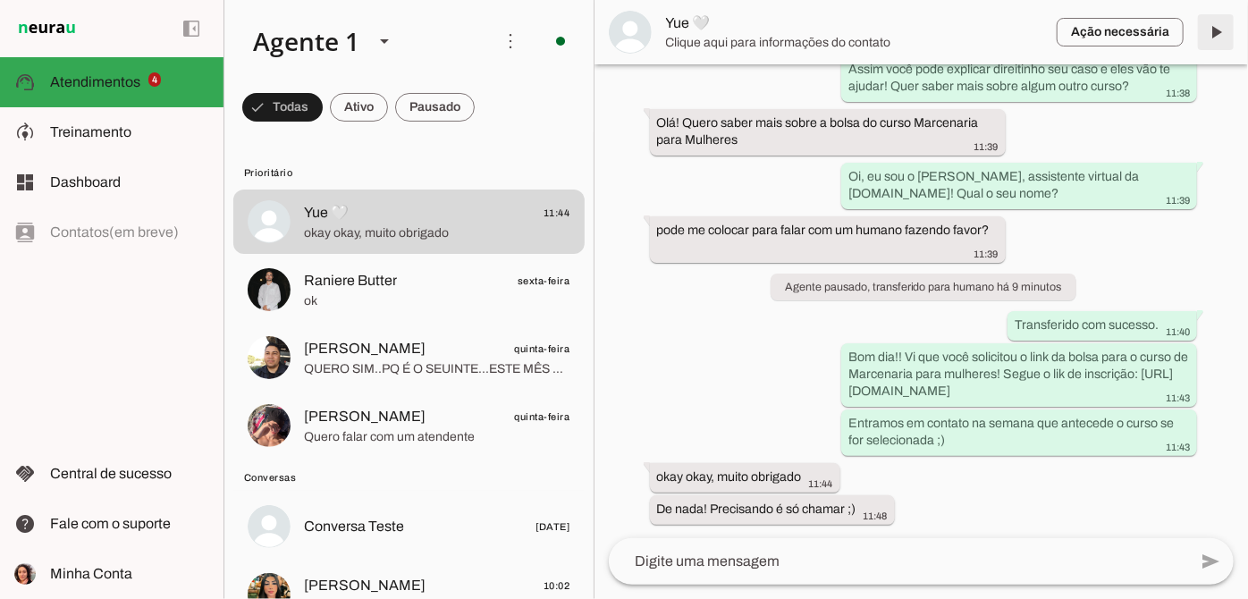
click at [1215, 29] on span at bounding box center [1216, 32] width 43 height 43
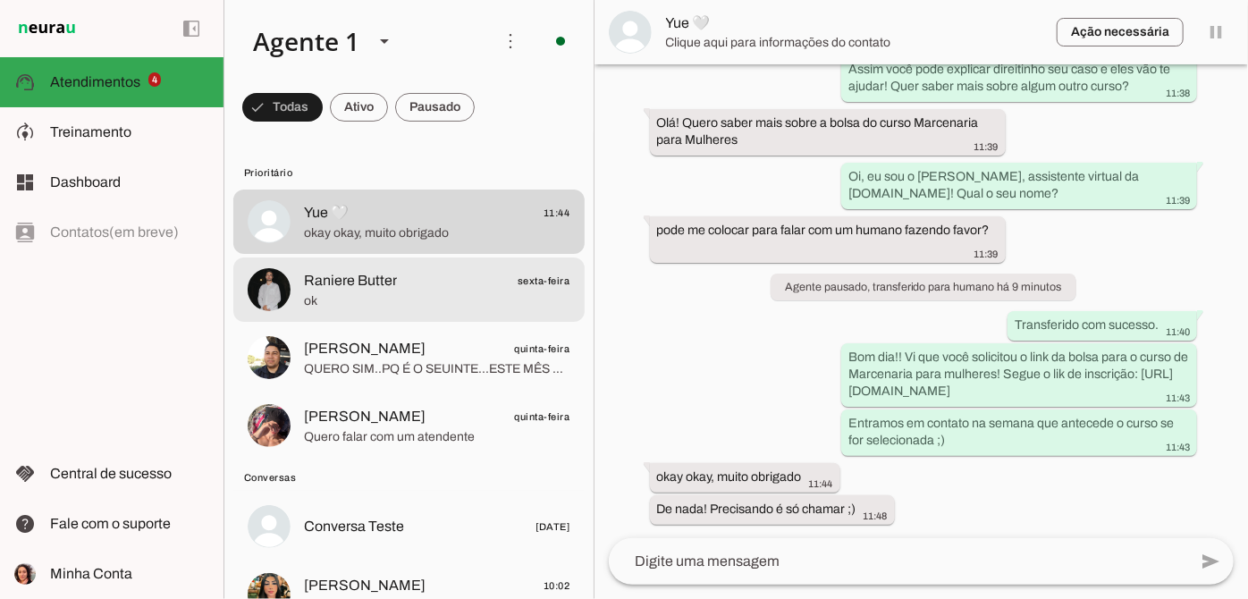
scroll to position [0, 0]
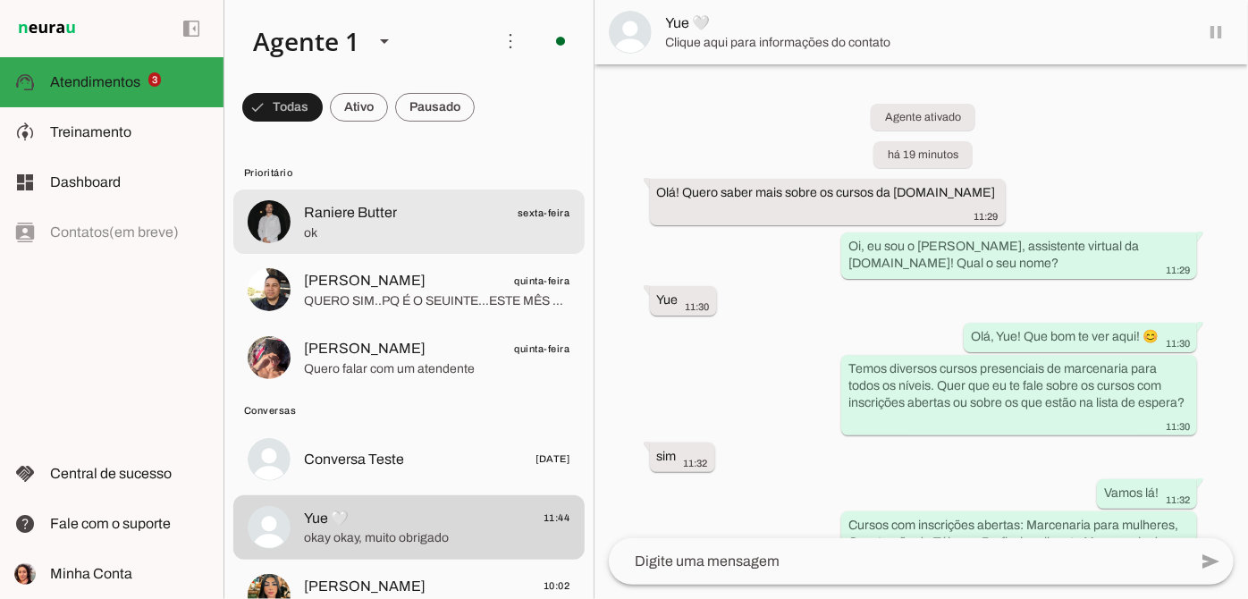
click at [417, 233] on span "ok" at bounding box center [437, 233] width 266 height 18
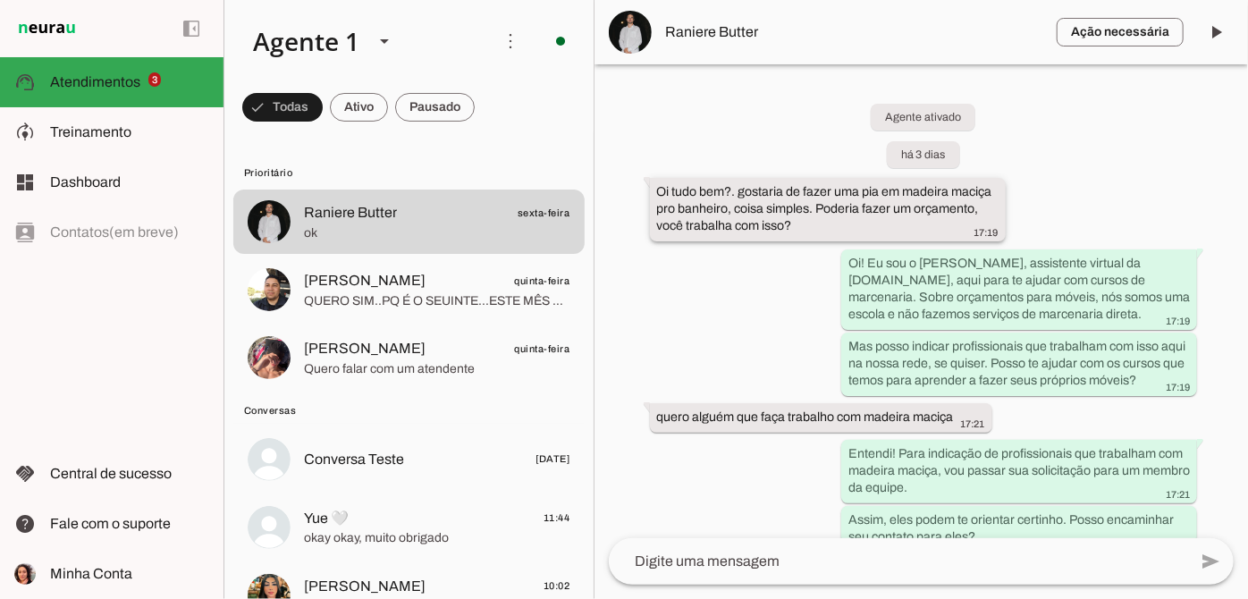
drag, startPoint x: 658, startPoint y: 189, endPoint x: 804, endPoint y: 231, distance: 151.7
click at [804, 231] on div "Oi tudo bem?. gostaria de fazer uma pia em madeira maciça pro banheiro, coisa s…" at bounding box center [828, 211] width 342 height 56
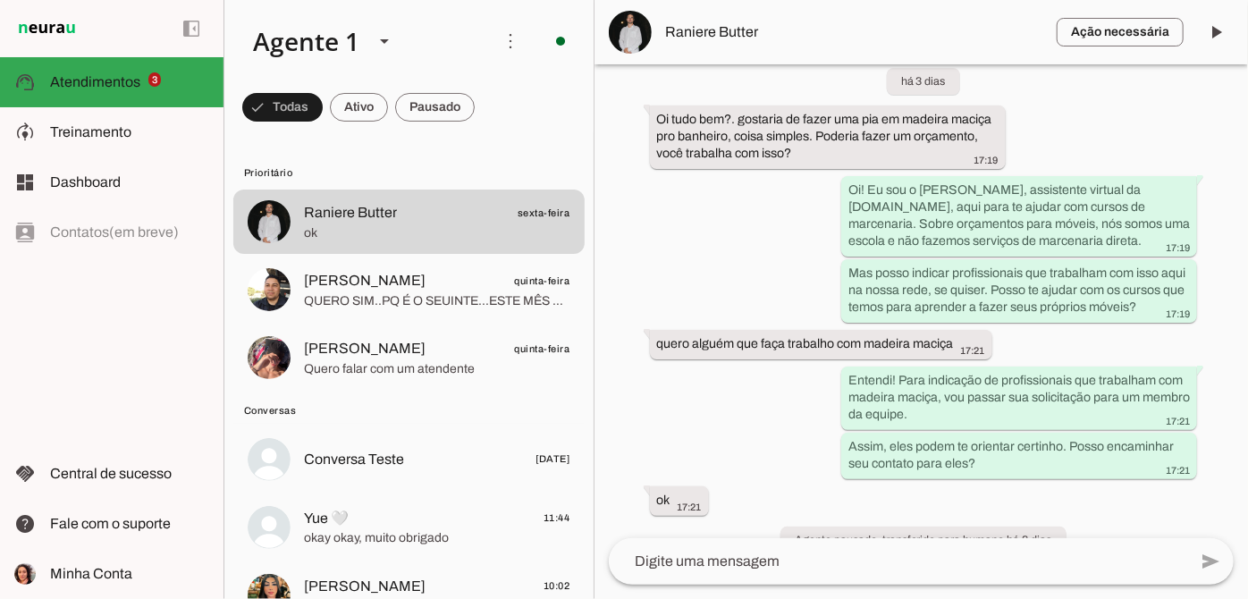
scroll to position [158, 0]
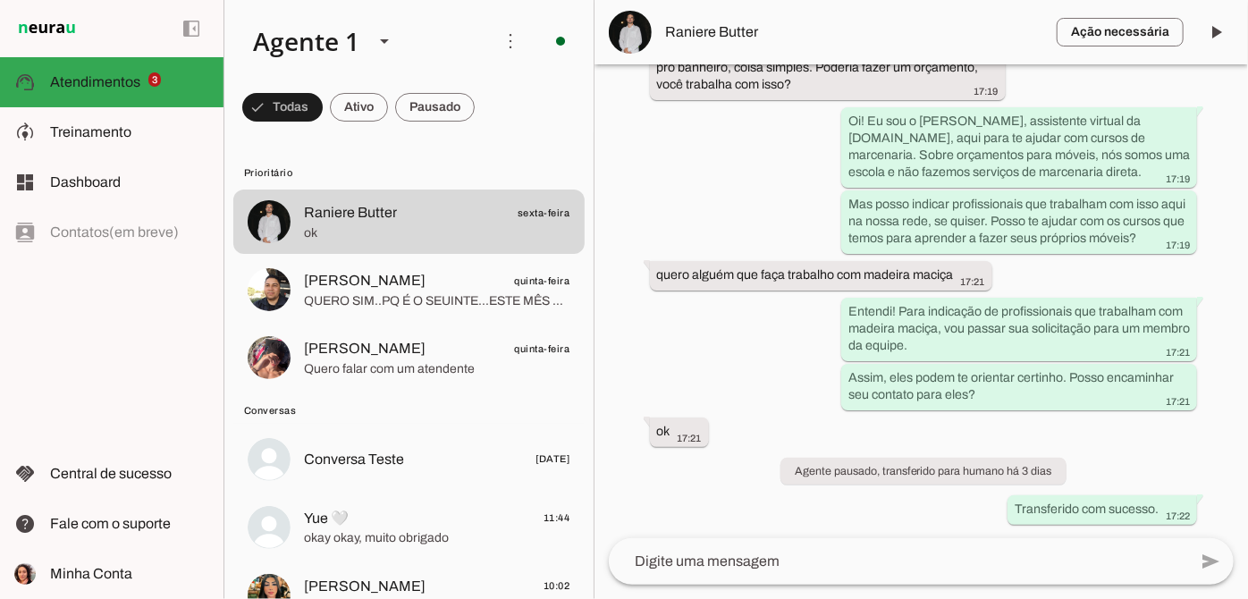
click at [756, 563] on textarea at bounding box center [898, 561] width 579 height 21
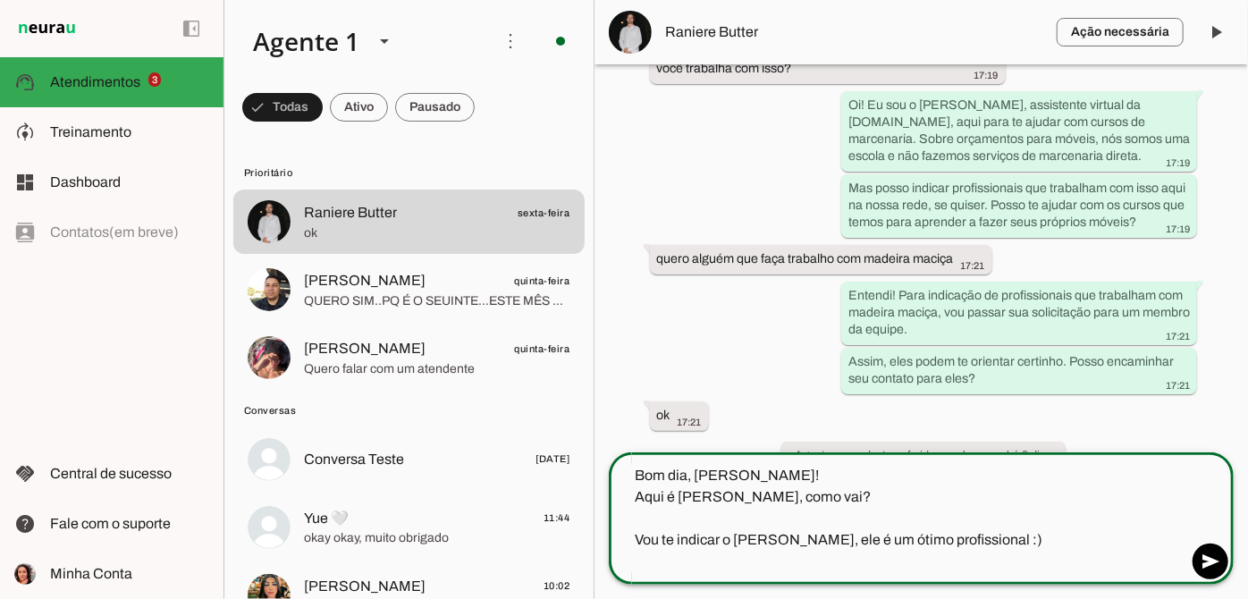
click at [645, 565] on textarea "Bom dia, [PERSON_NAME]! Aqui é [PERSON_NAME], como vai? Vou te indicar o [PERSO…" at bounding box center [898, 518] width 579 height 107
type textarea "Bom dia, [PERSON_NAME]! Aqui é [PERSON_NAME], como vai? Vou te indicar o [PERSO…"
type md-outlined-text-field "Bom dia, [PERSON_NAME]! Aqui é [PERSON_NAME], como vai? Vou te indicar o [PERSO…"
paste textarea "[PHONE_NUMBER]"
type textarea "Bom dia, [PERSON_NAME]! Aqui é [PERSON_NAME], como vai? Vou te indicar o [PERSO…"
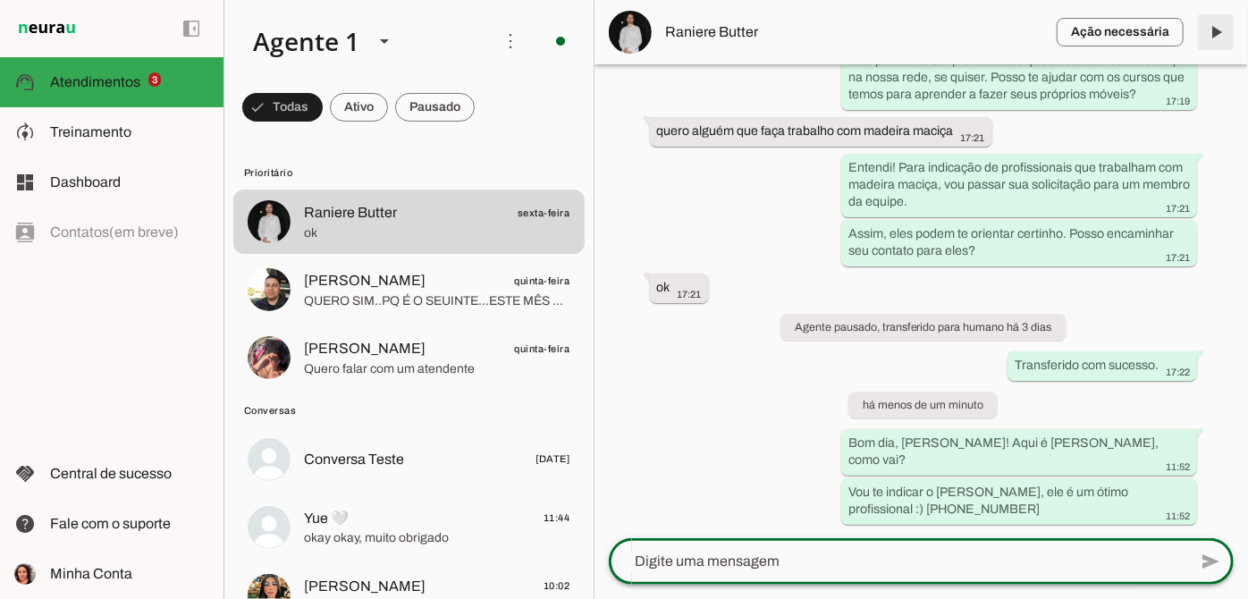
scroll to position [285, 0]
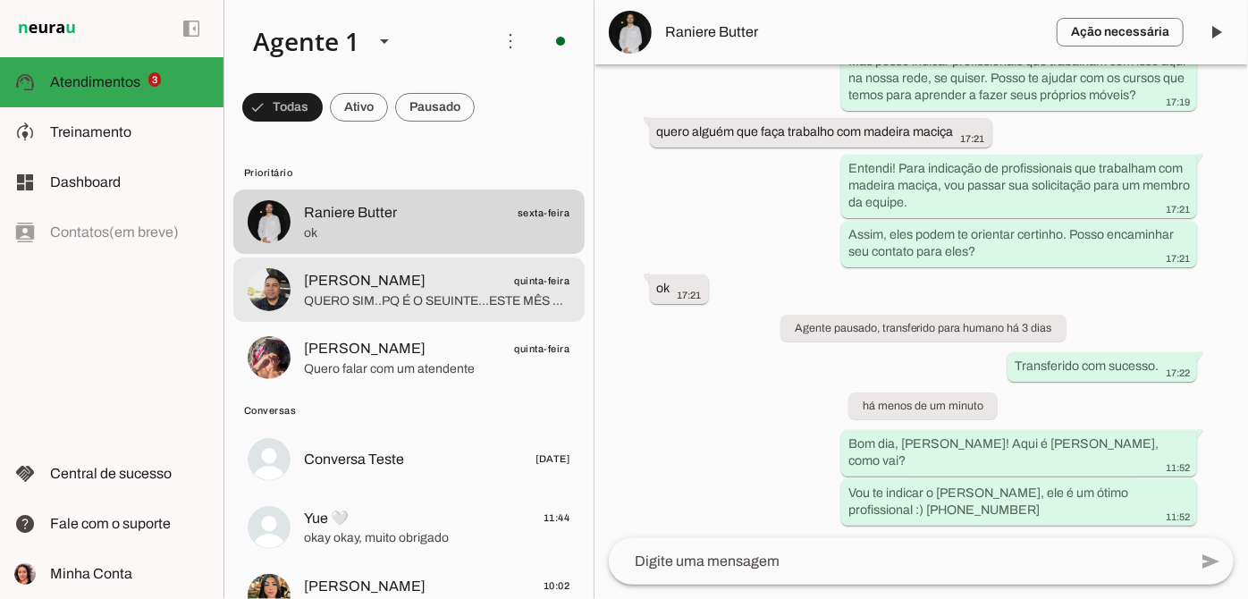
click at [427, 289] on span "[PERSON_NAME] quinta-feira" at bounding box center [437, 281] width 266 height 22
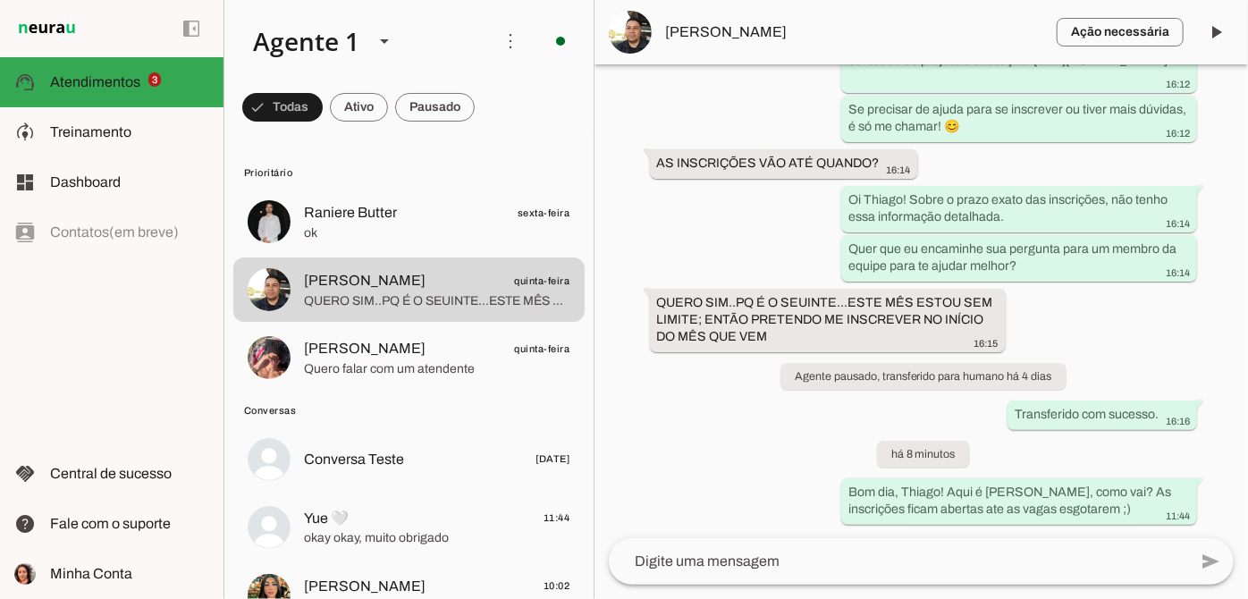
click at [689, 25] on span "[PERSON_NAME]" at bounding box center [854, 31] width 376 height 21
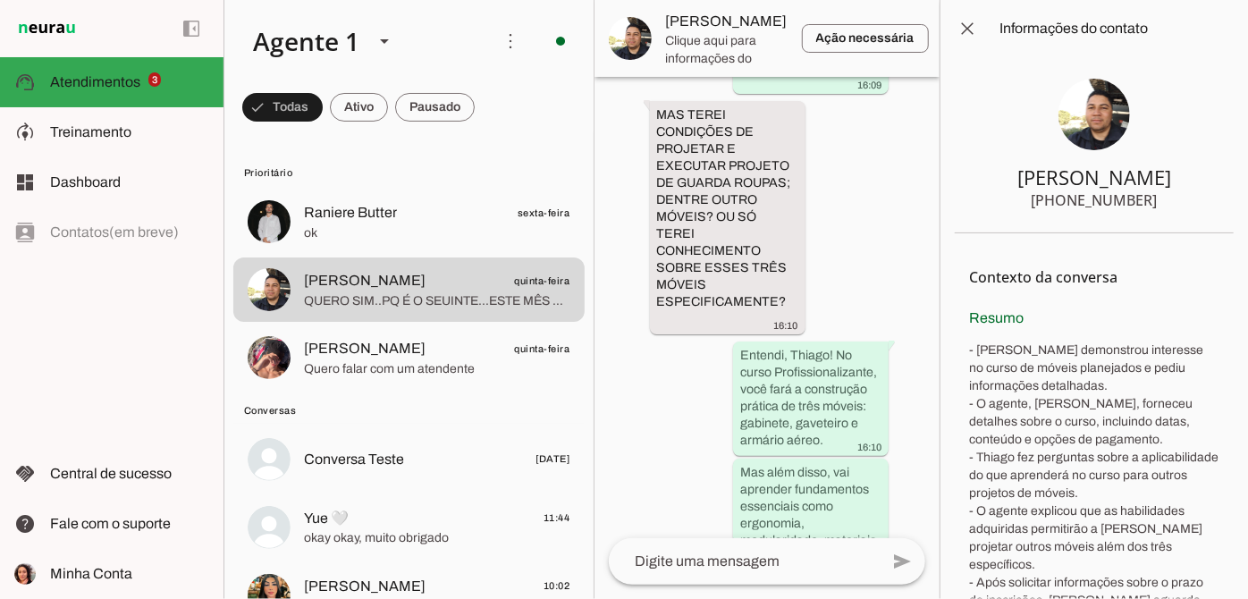
scroll to position [3116, 0]
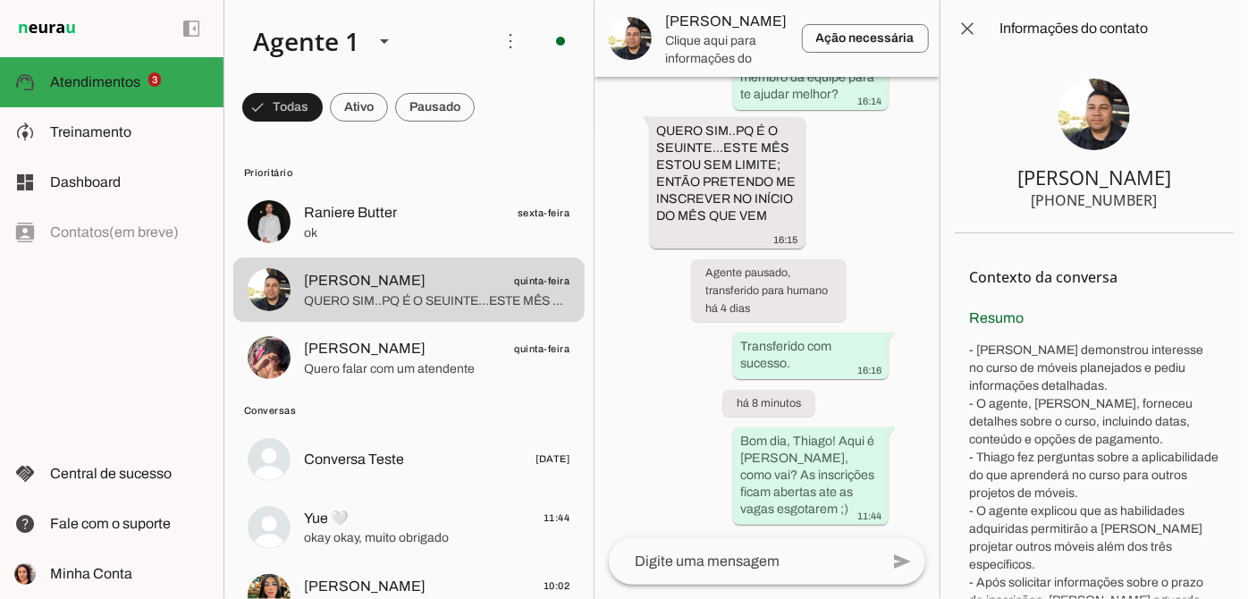
drag, startPoint x: 1040, startPoint y: 176, endPoint x: 1136, endPoint y: 179, distance: 95.7
click at [1136, 179] on div "[PERSON_NAME]" at bounding box center [1095, 177] width 154 height 25
drag, startPoint x: 1041, startPoint y: 174, endPoint x: 1137, endPoint y: 179, distance: 96.7
click at [1137, 179] on div "[PERSON_NAME]" at bounding box center [1095, 177] width 154 height 25
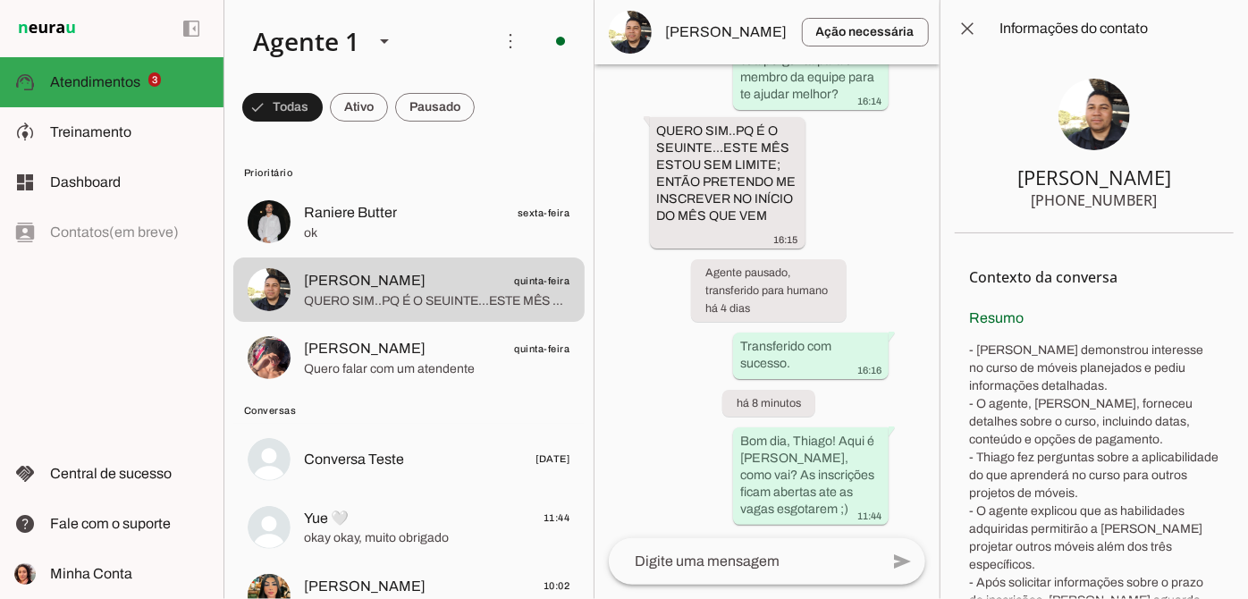
click at [1035, 199] on section "[PERSON_NAME] [PHONE_NUMBER]" at bounding box center [1094, 145] width 279 height 176
drag, startPoint x: 1035, startPoint y: 199, endPoint x: 1149, endPoint y: 200, distance: 114.5
click at [1149, 200] on section "[PERSON_NAME] [PHONE_NUMBER]" at bounding box center [1094, 145] width 279 height 176
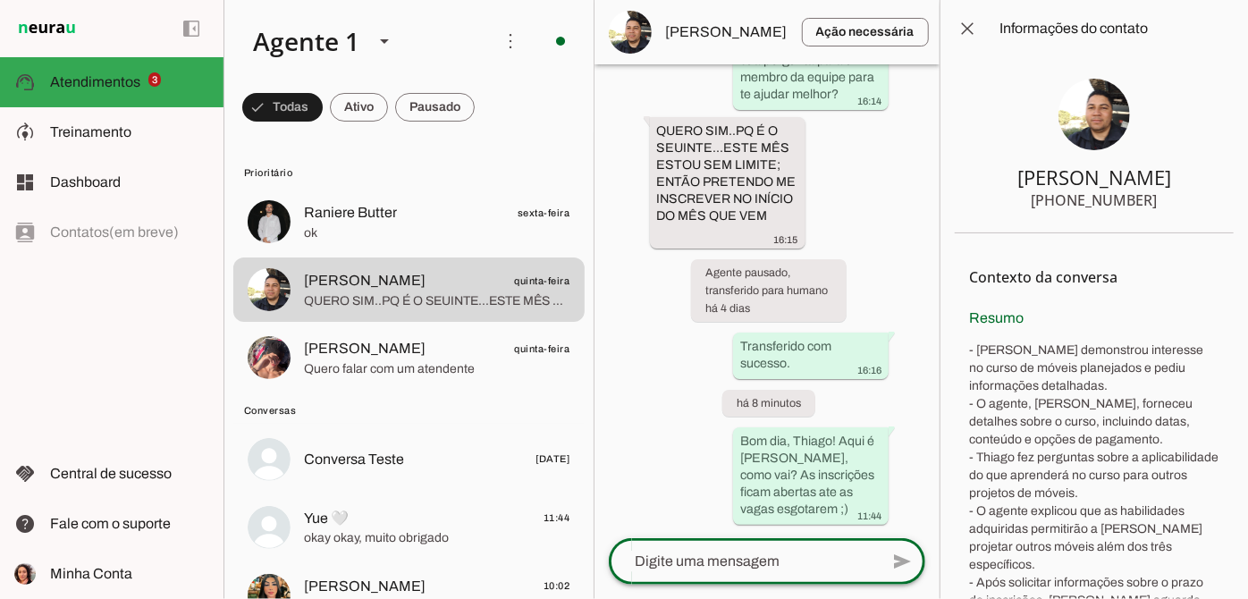
click at [722, 561] on textarea at bounding box center [744, 561] width 271 height 21
click at [964, 26] on span at bounding box center [967, 28] width 43 height 43
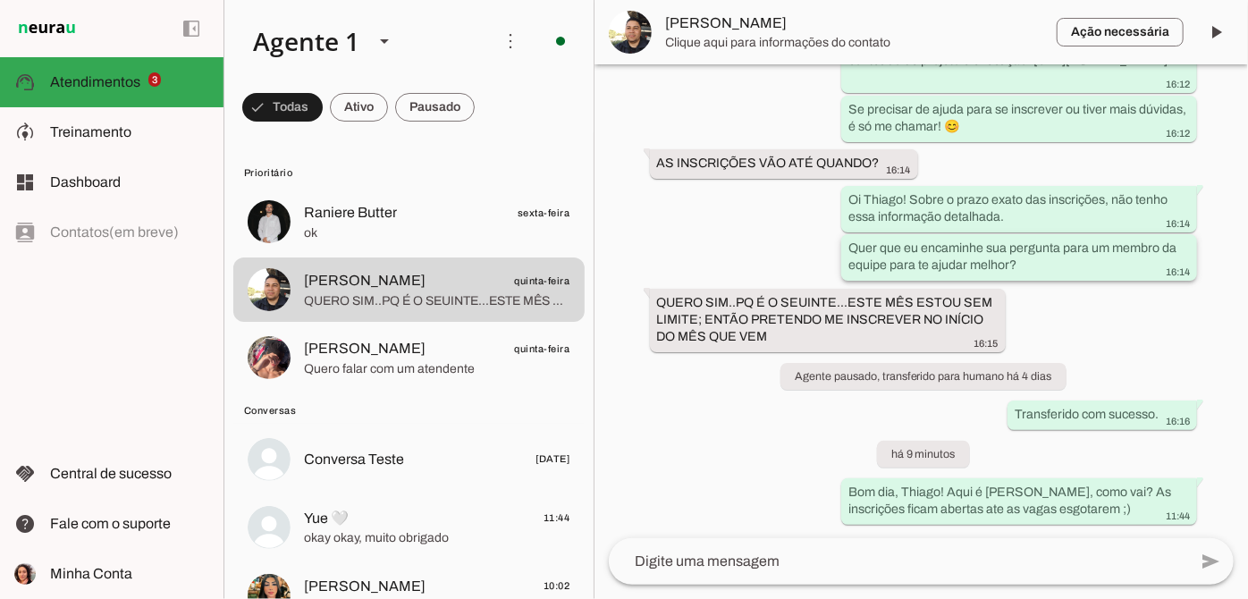
scroll to position [1432, 0]
click at [794, 576] on div at bounding box center [898, 561] width 579 height 47
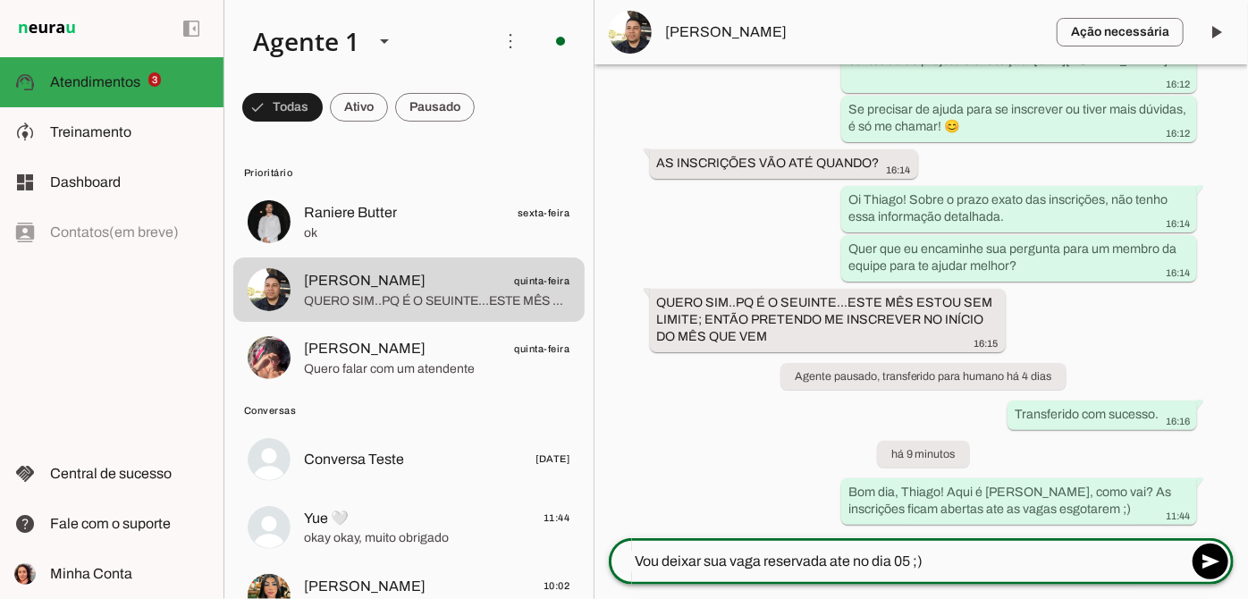
click at [912, 556] on textarea "Vou deixar sua vaga reservada ate no dia 05 ;)" at bounding box center [898, 561] width 579 height 21
type textarea "Vou deixar sua vaga reservada ate no dia 05/09 ;)"
click at [1031, 551] on div "Vou deixar sua vaga reservada ate no dia 05/09 ;)" at bounding box center [898, 561] width 579 height 47
click at [1014, 563] on textarea "Vou deixar sua vaga reservada ate no dia 05/09 ;)" at bounding box center [898, 561] width 579 height 21
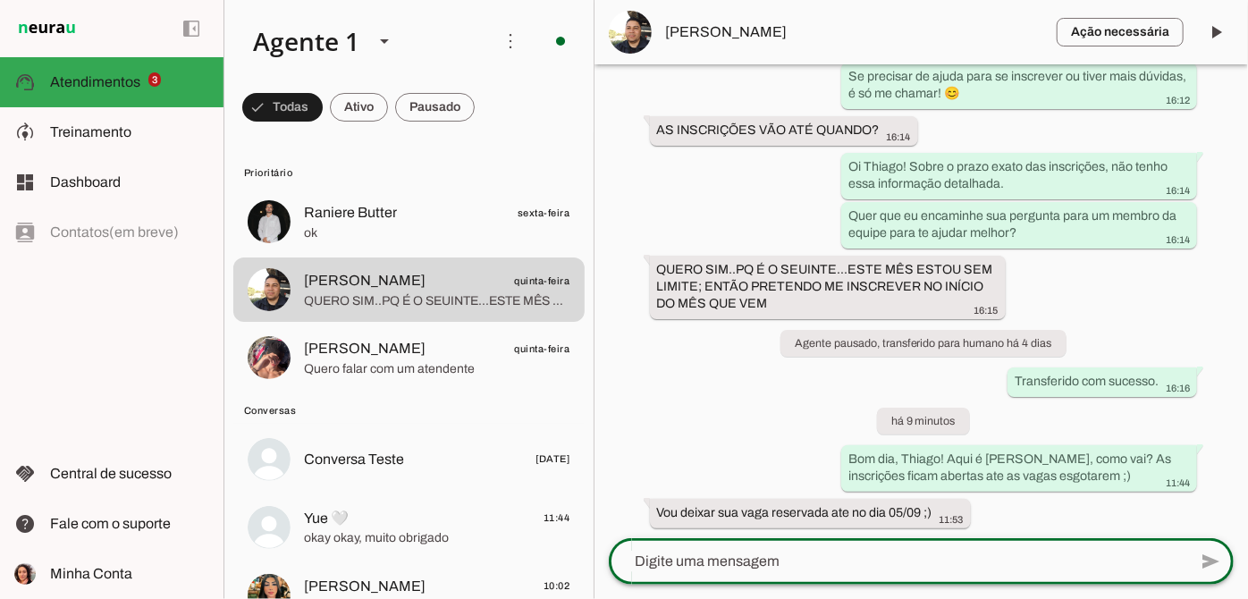
scroll to position [1468, 0]
